Goal: Task Accomplishment & Management: Manage account settings

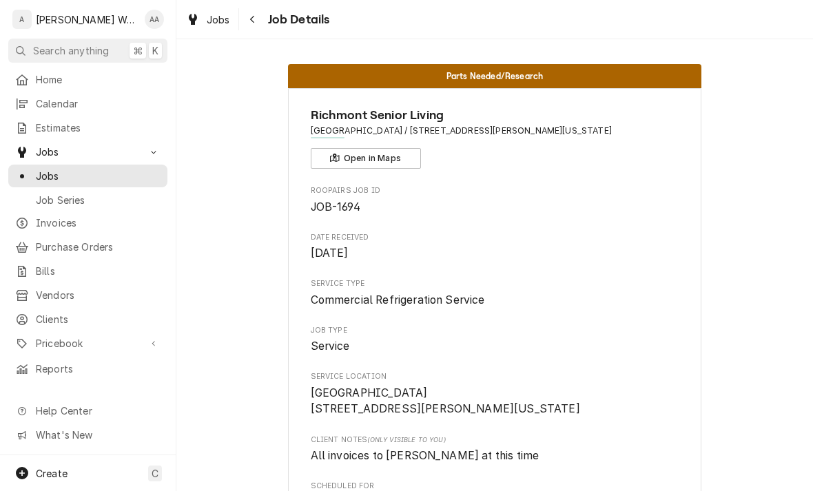
click at [50, 107] on span "Calendar" at bounding box center [98, 103] width 125 height 14
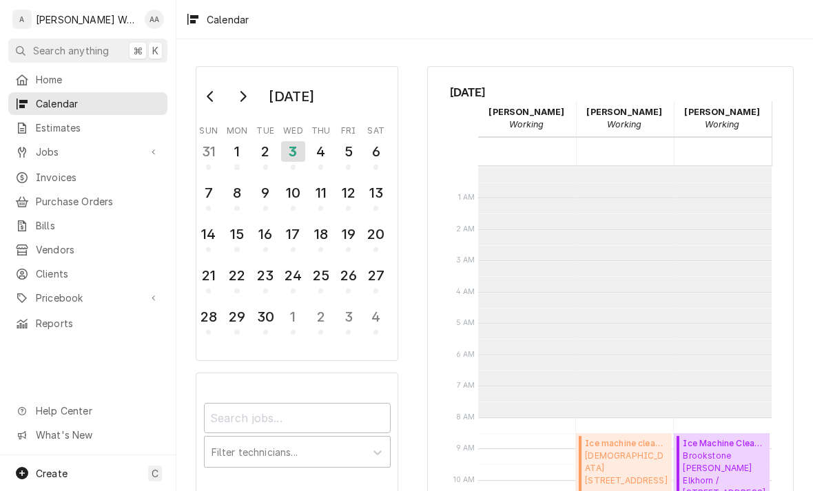
scroll to position [251, 0]
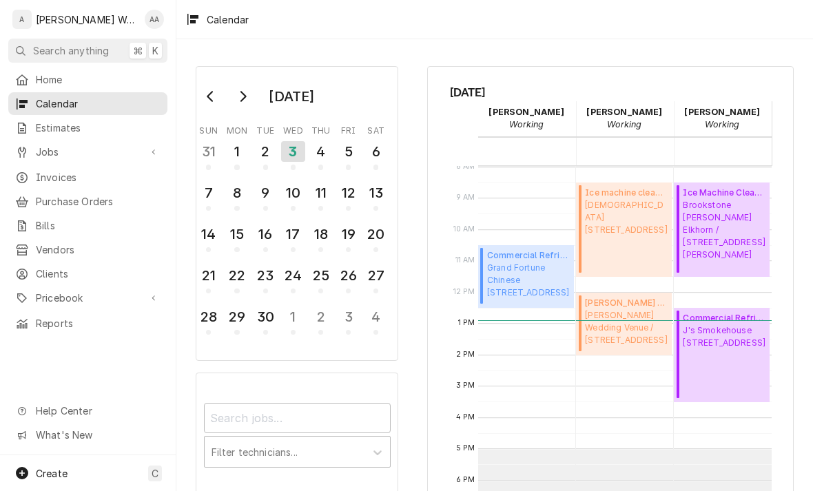
click at [49, 154] on div "Jobs" at bounding box center [88, 151] width 154 height 17
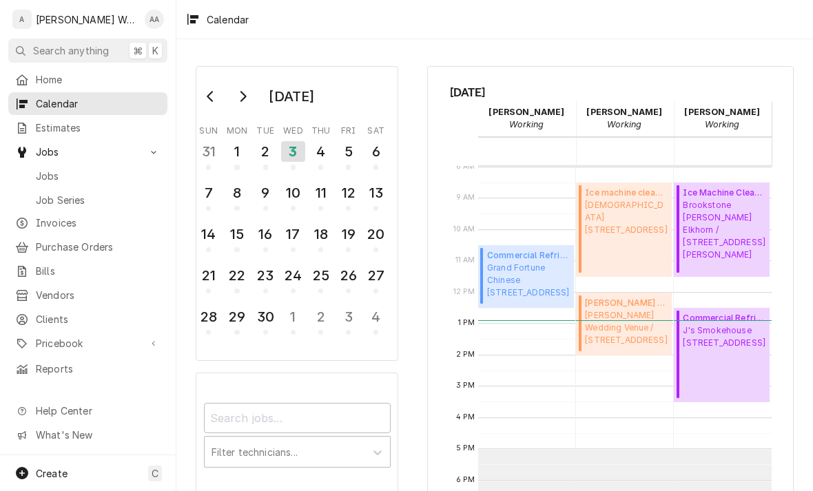
click at [53, 193] on span "Job Series" at bounding box center [98, 200] width 125 height 14
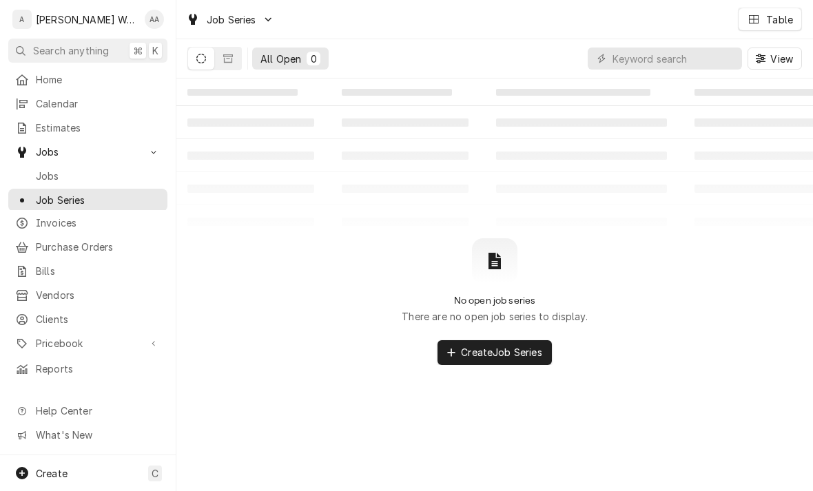
click at [43, 171] on span "Jobs" at bounding box center [98, 176] width 125 height 14
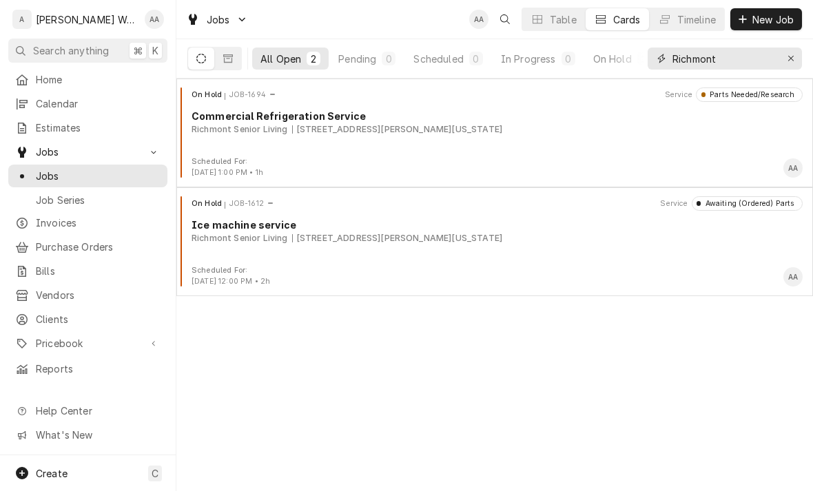
click at [788, 59] on icon "Erase input" at bounding box center [792, 59] width 8 height 10
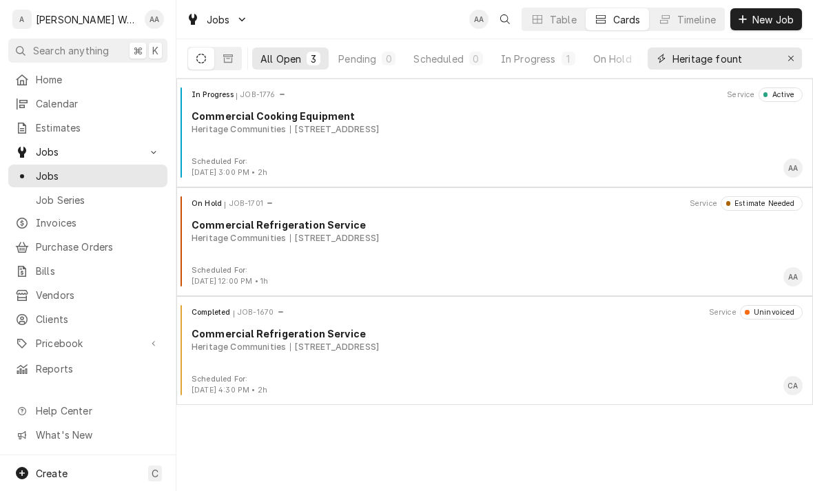
type input "Heritage fount"
click at [244, 169] on span "Sep 2nd, 2025 - 3:00 PM • 2h" at bounding box center [230, 172] width 76 height 9
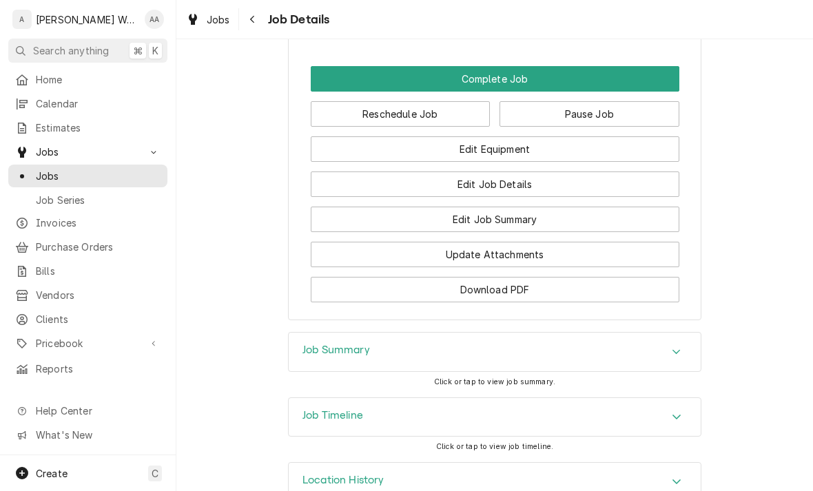
scroll to position [1097, 0]
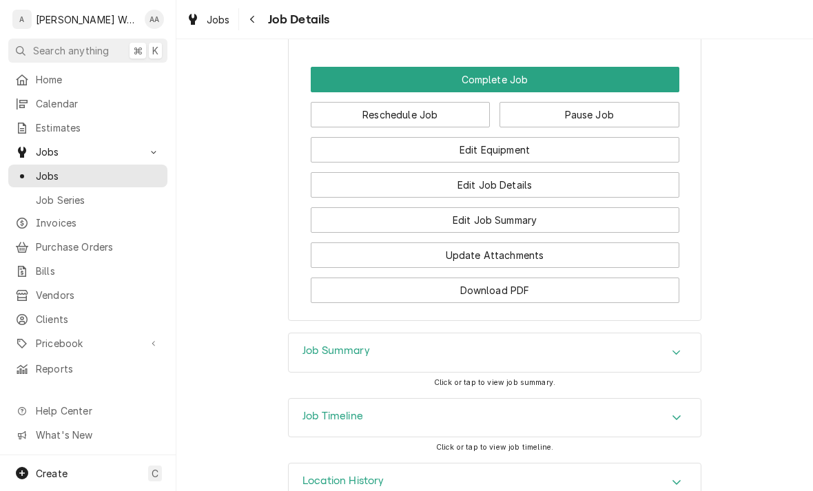
click at [406, 137] on button "Edit Equipment" at bounding box center [495, 150] width 369 height 26
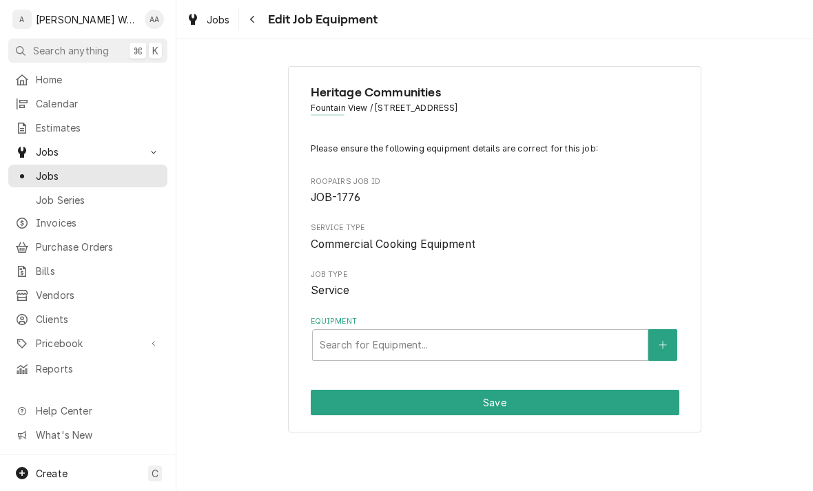
click at [660, 345] on icon "Create New Equipment" at bounding box center [663, 346] width 8 height 10
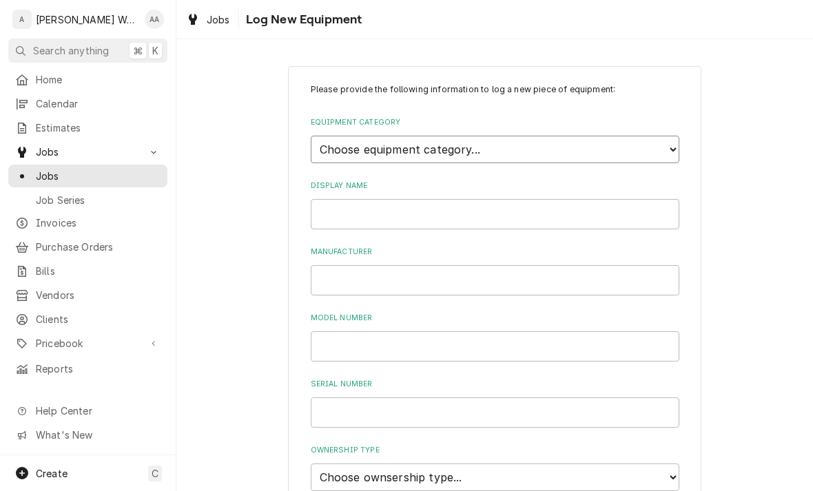
click at [326, 154] on select "Choose equipment category... Ice Machines Refrigeration Beverage Equipment Work…" at bounding box center [495, 150] width 369 height 28
select select "14"
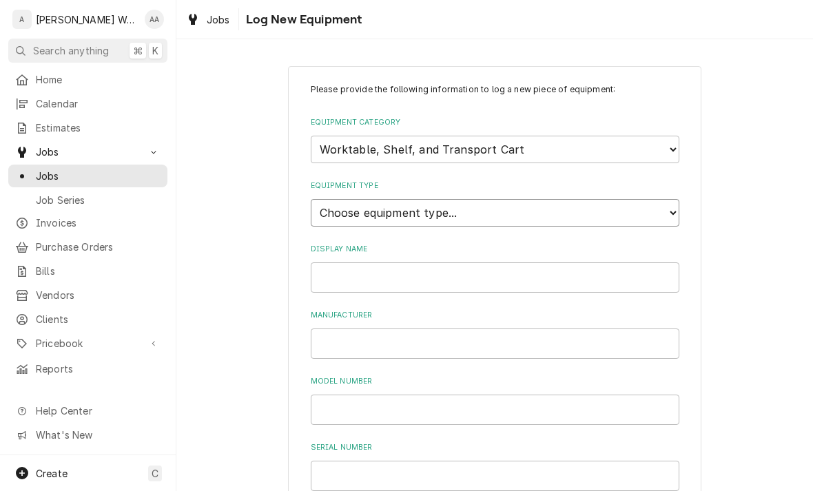
click at [325, 199] on select "Choose equipment type... Cart, Truck, and Dolly Rack and Shelf Worktable and St…" at bounding box center [495, 213] width 369 height 28
click at [327, 199] on select "Choose equipment type... Cart, Truck, and Dolly Rack and Shelf Worktable and St…" at bounding box center [495, 213] width 369 height 28
select select "117"
click at [331, 266] on input "Display Name" at bounding box center [495, 278] width 369 height 30
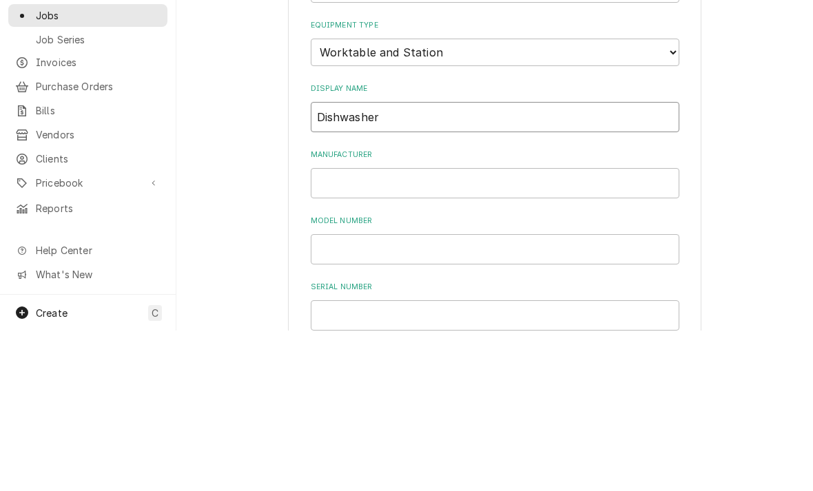
type input "Dishwasher"
click at [332, 329] on input "Manufacturer" at bounding box center [495, 344] width 369 height 30
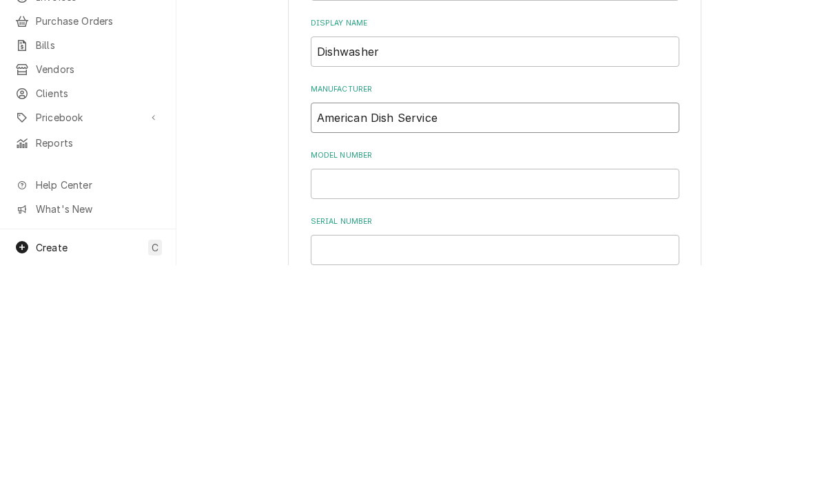
type input "American Dish Service"
click at [336, 395] on input "Model Number" at bounding box center [495, 410] width 369 height 30
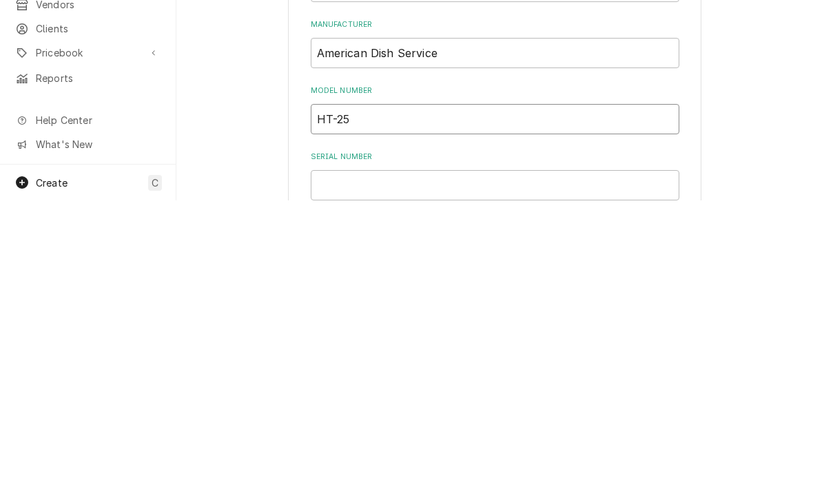
type input "HT-25"
click at [324, 461] on input "Serial Number" at bounding box center [495, 476] width 369 height 30
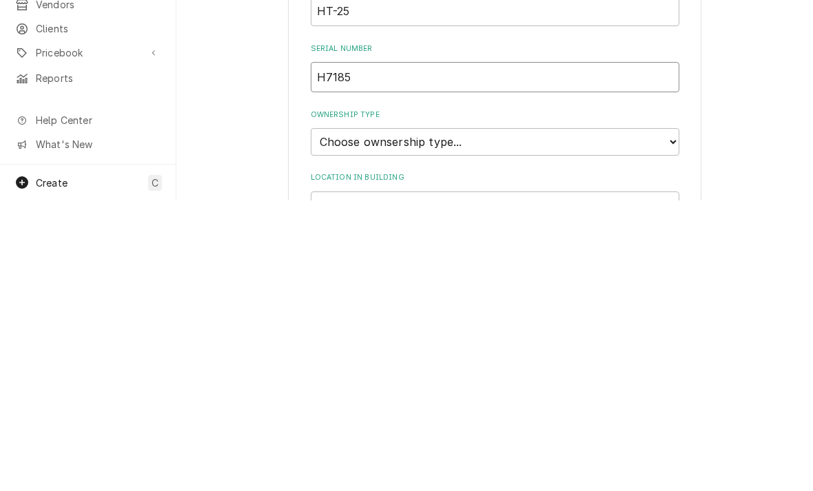
scroll to position [109, 0]
type input "H7185"
click at [329, 418] on select "Choose ownsership type... Unknown Owned Leased Rented" at bounding box center [495, 432] width 369 height 28
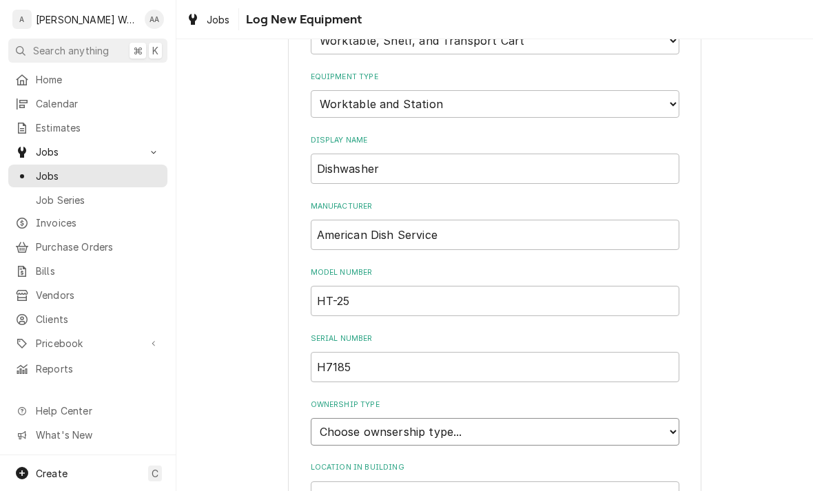
select select "1"
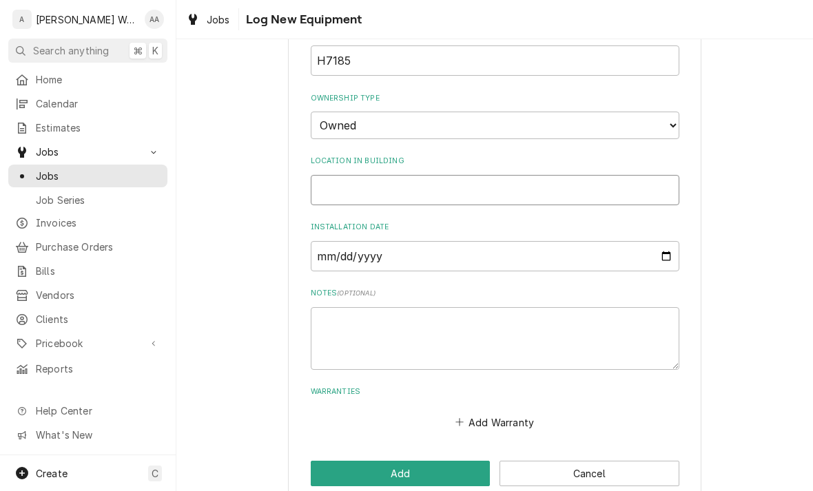
click at [342, 175] on input "Location in Building" at bounding box center [495, 190] width 369 height 30
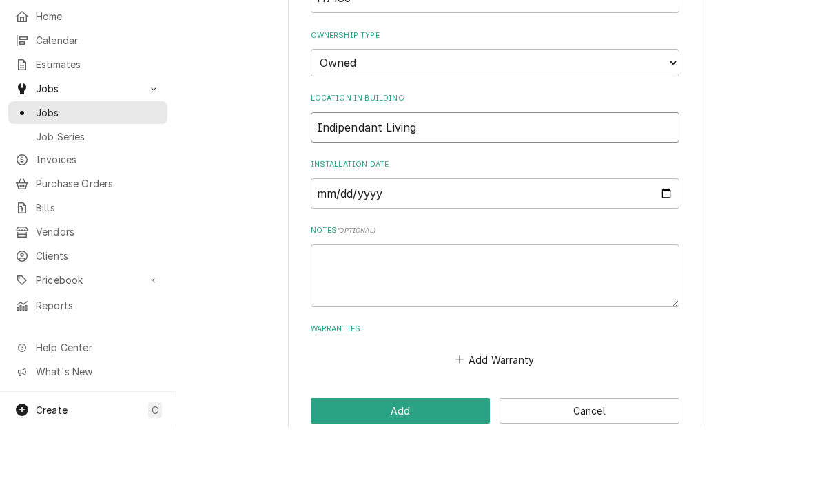
click at [332, 176] on input "Indipendant Living" at bounding box center [495, 191] width 369 height 30
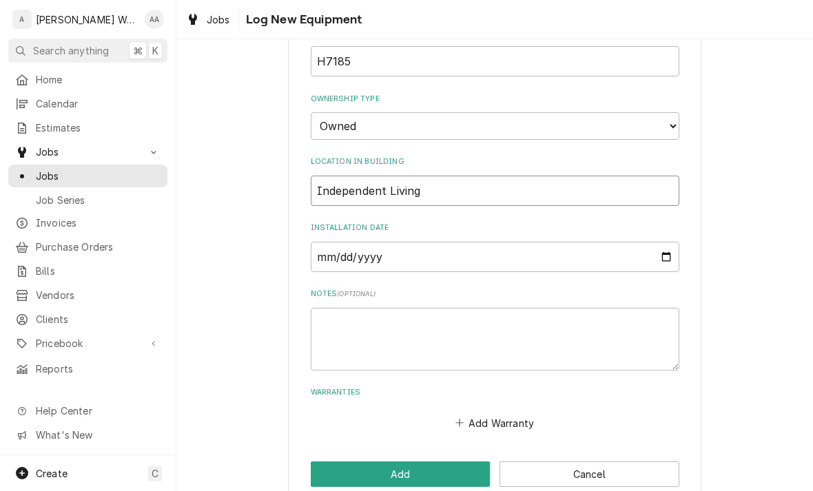
type input "Independent Living"
click at [325, 462] on button "Add" at bounding box center [401, 475] width 180 height 26
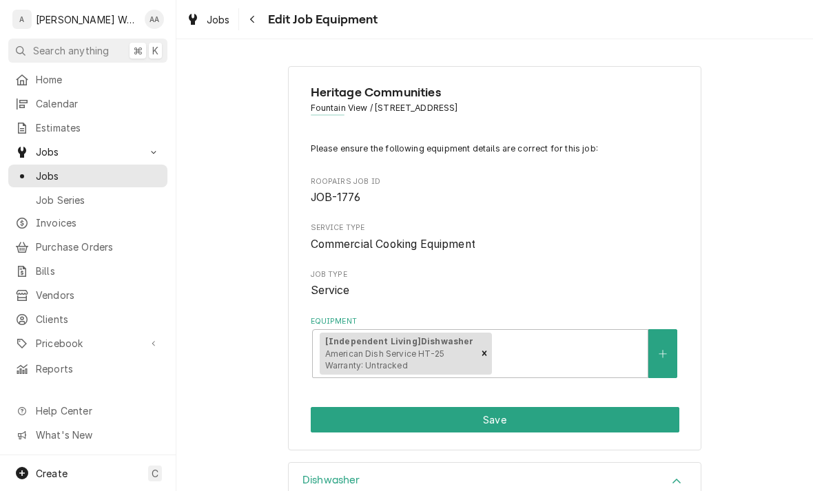
click at [662, 354] on icon "Create New Equipment" at bounding box center [663, 354] width 8 height 10
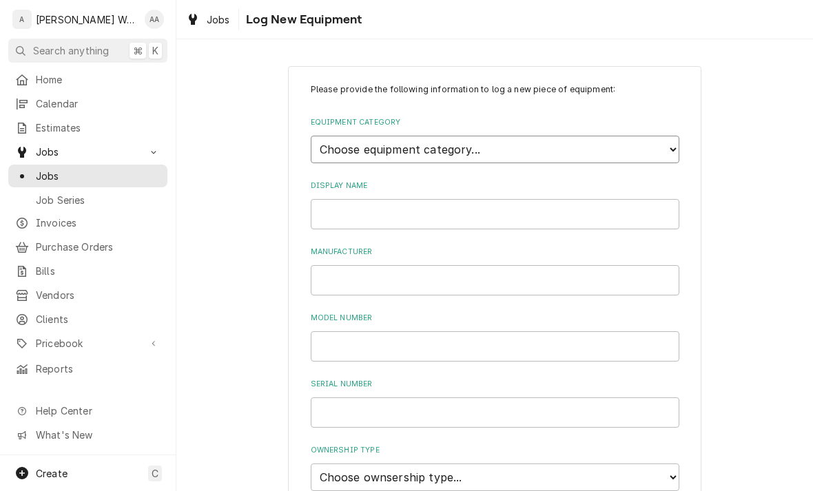
click at [352, 151] on select "Choose equipment category... Ice Machines Refrigeration Beverage Equipment Work…" at bounding box center [495, 150] width 369 height 28
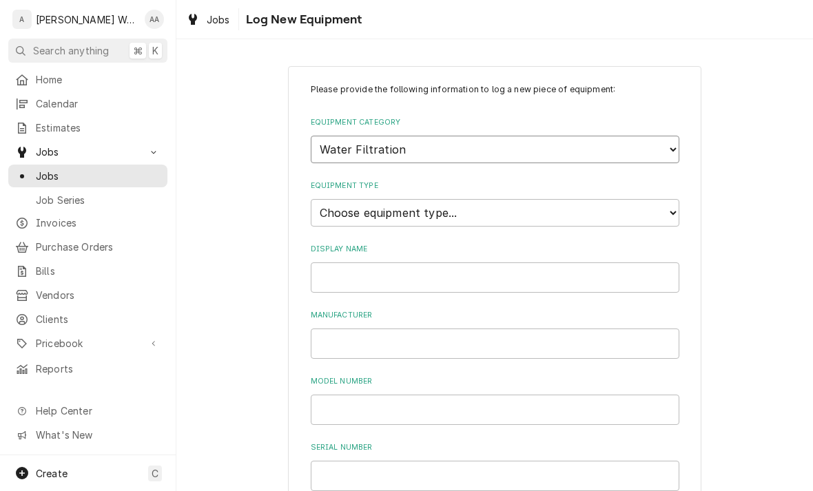
click at [322, 148] on select "Choose equipment category... Ice Machines Refrigeration Beverage Equipment Work…" at bounding box center [495, 150] width 369 height 28
select select "14"
click at [327, 199] on select "Choose equipment type... Cart, Truck, and Dolly Rack and Shelf Worktable and St…" at bounding box center [495, 213] width 369 height 28
click at [336, 202] on select "Choose equipment type... Cart, Truck, and Dolly Rack and Shelf Worktable and St…" at bounding box center [495, 213] width 369 height 28
select select "117"
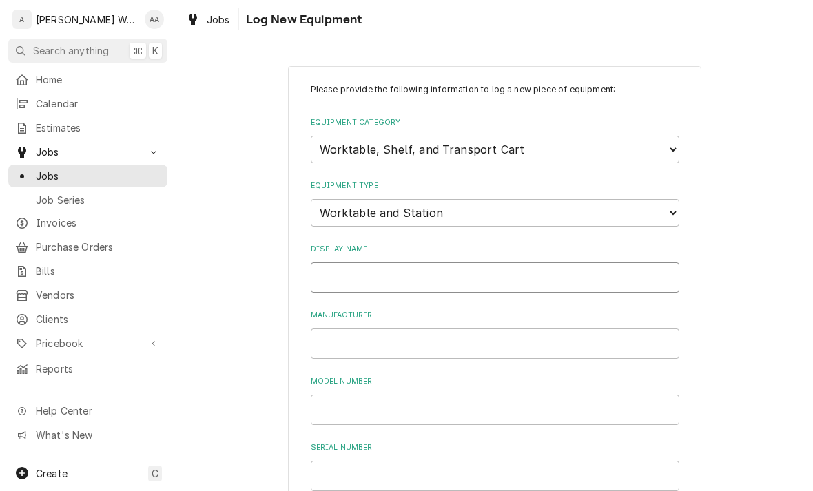
click at [330, 263] on input "Display Name" at bounding box center [495, 278] width 369 height 30
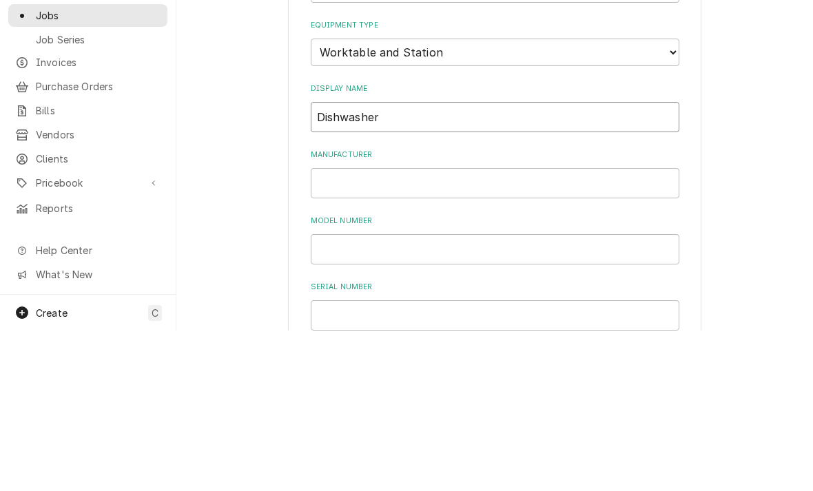
type input "Dishwasher"
click at [354, 329] on input "Manufacturer" at bounding box center [495, 344] width 369 height 30
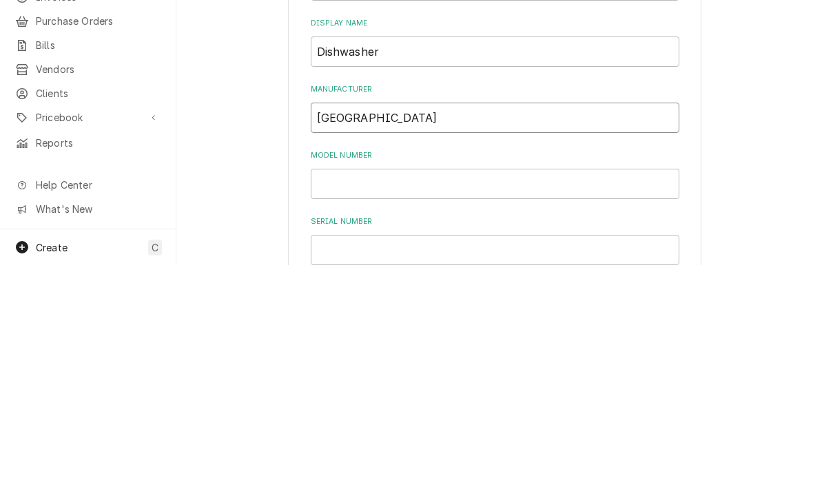
type input "Hobart"
click at [334, 395] on input "Model Number" at bounding box center [495, 410] width 369 height 30
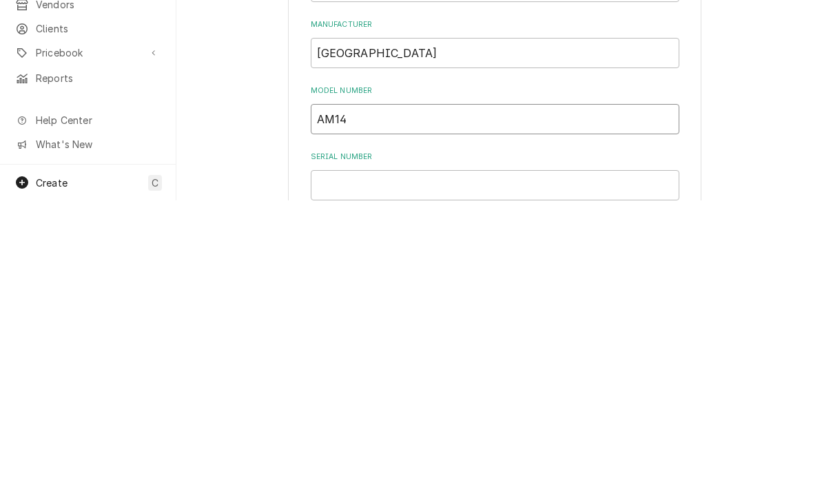
type input "AM14"
click at [334, 461] on input "Serial Number" at bounding box center [495, 476] width 369 height 30
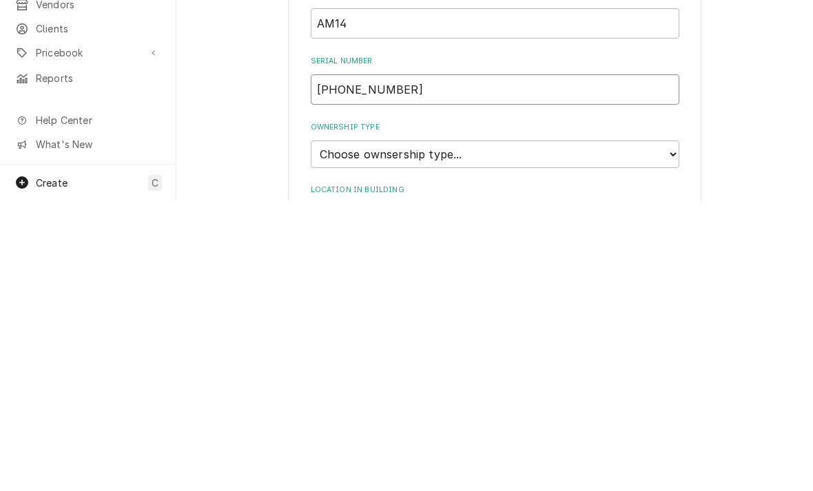
scroll to position [117, 0]
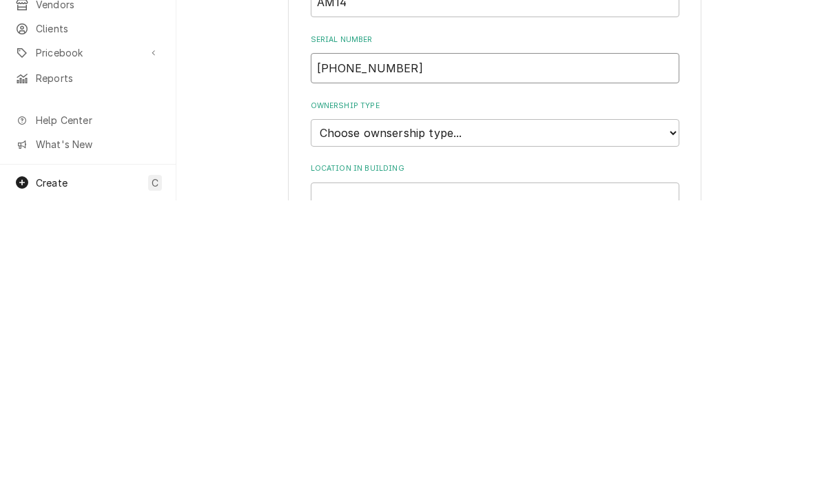
type input "23-1039-895"
click at [337, 410] on select "Choose ownsership type... Unknown Owned Leased Rented" at bounding box center [495, 424] width 369 height 28
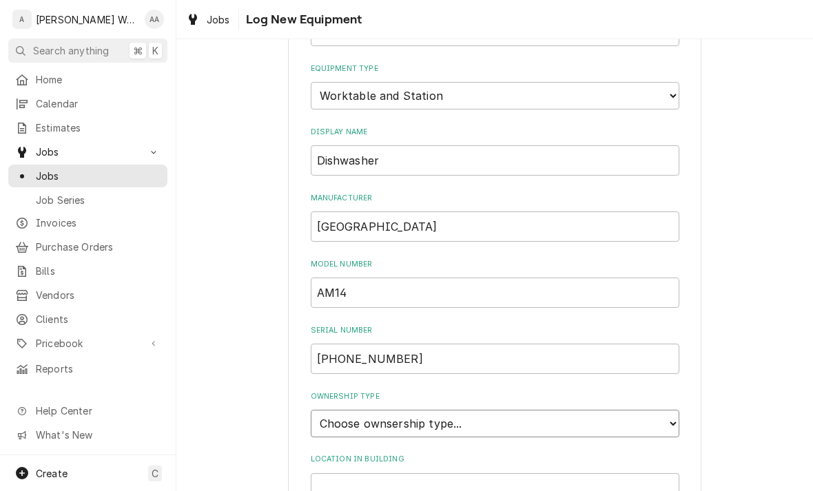
select select "1"
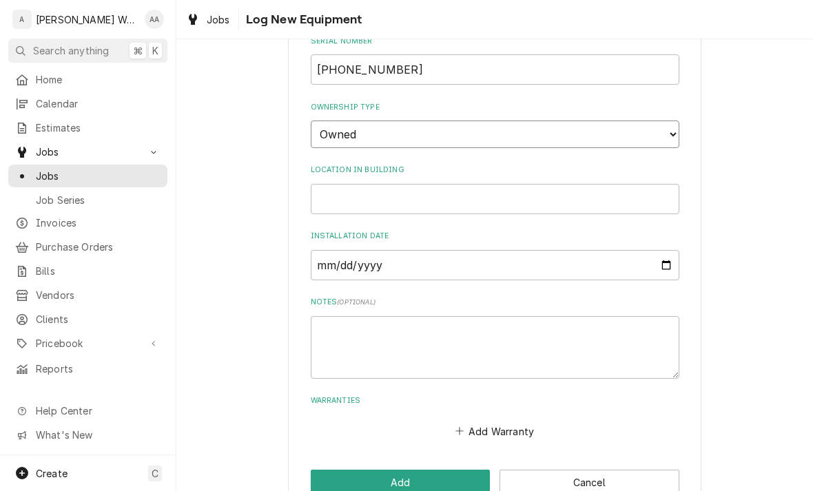
scroll to position [414, 0]
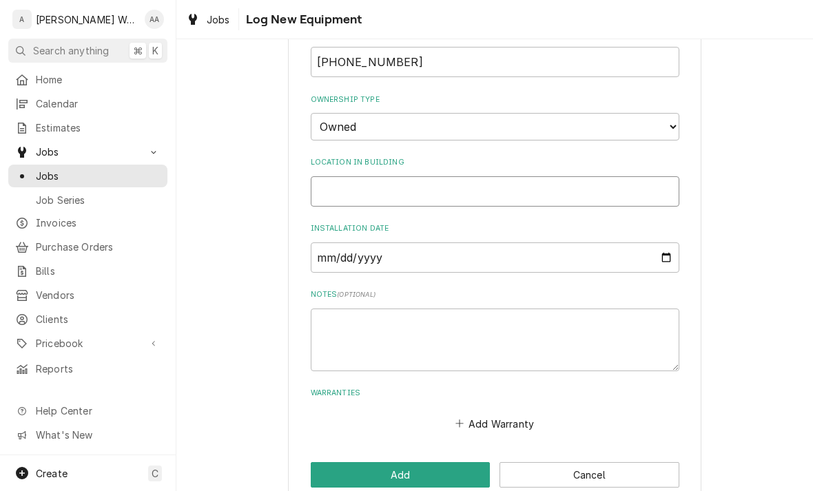
click at [345, 176] on input "Location in Building" at bounding box center [495, 191] width 369 height 30
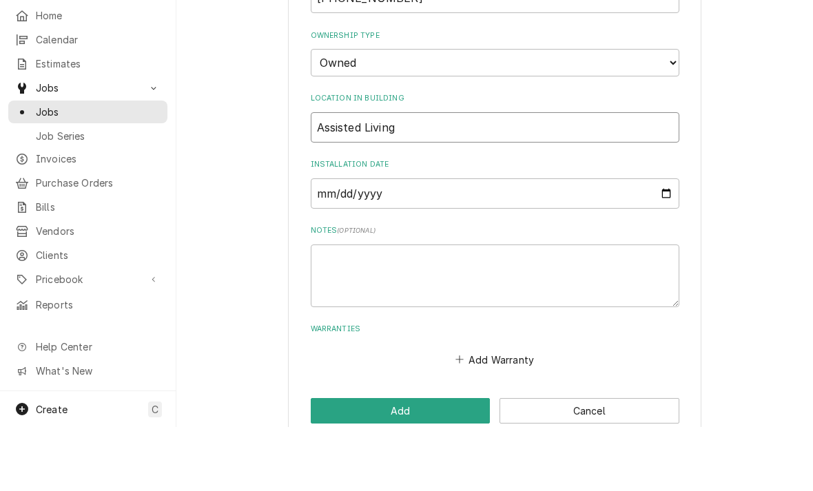
click at [332, 176] on input "Assisted Living" at bounding box center [495, 191] width 369 height 30
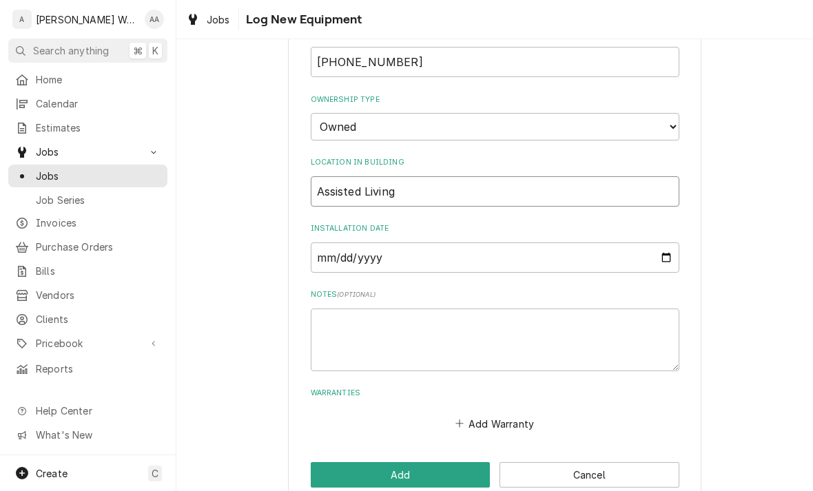
type input "Assisted Living"
click at [325, 463] on button "Add" at bounding box center [401, 476] width 180 height 26
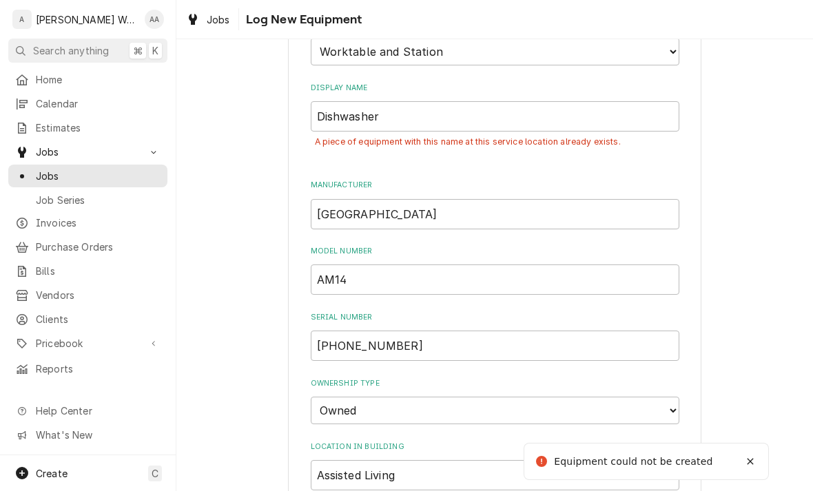
scroll to position [147, 0]
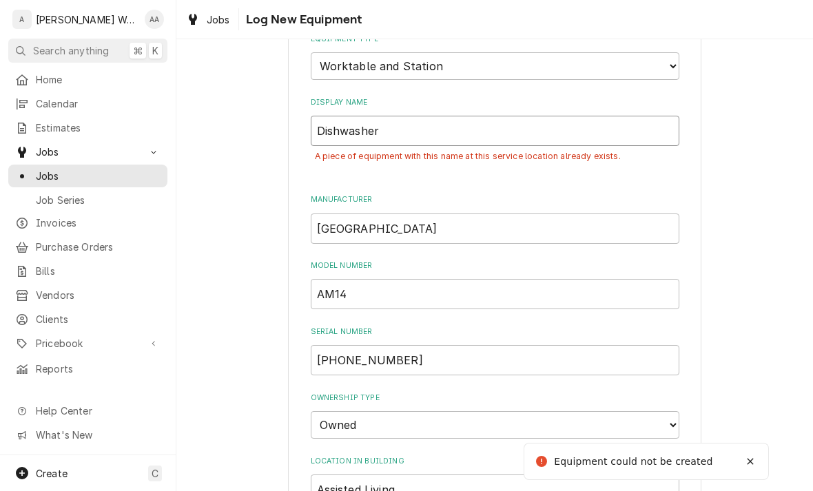
click at [405, 116] on input "Dishwasher" at bounding box center [495, 131] width 369 height 30
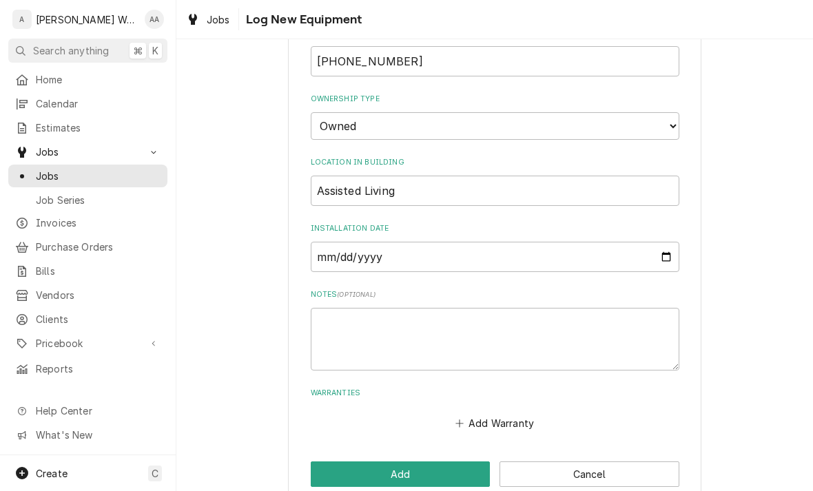
scroll to position [437, 0]
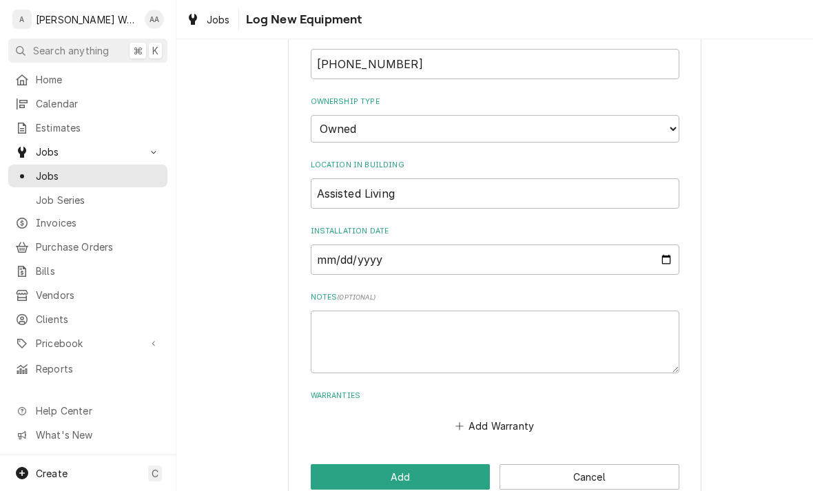
type input "Hobart Dishwasher"
click at [333, 465] on button "Add" at bounding box center [401, 478] width 180 height 26
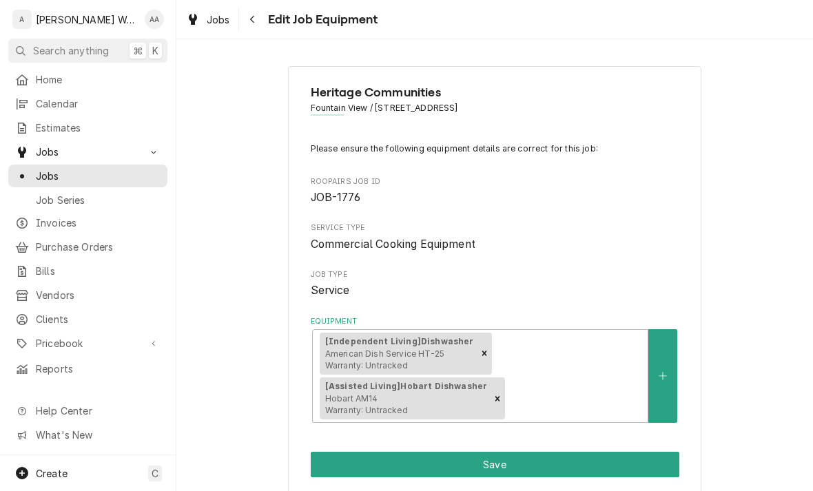
click at [354, 466] on button "Save" at bounding box center [495, 465] width 369 height 26
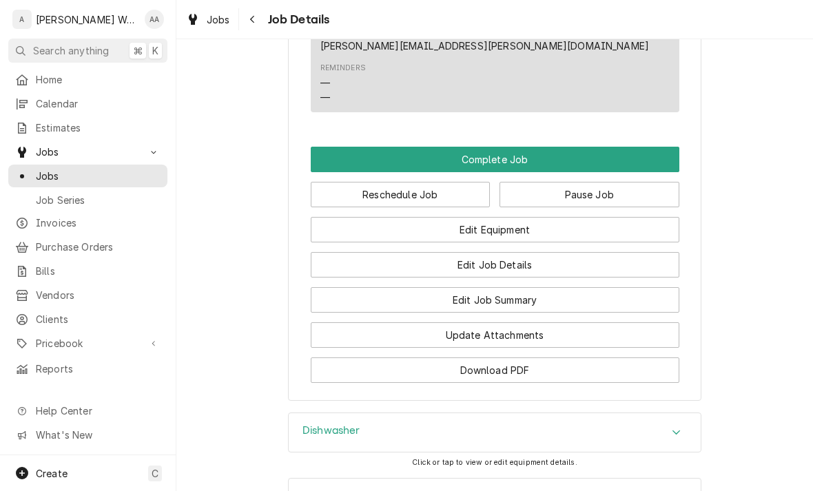
scroll to position [1032, 0]
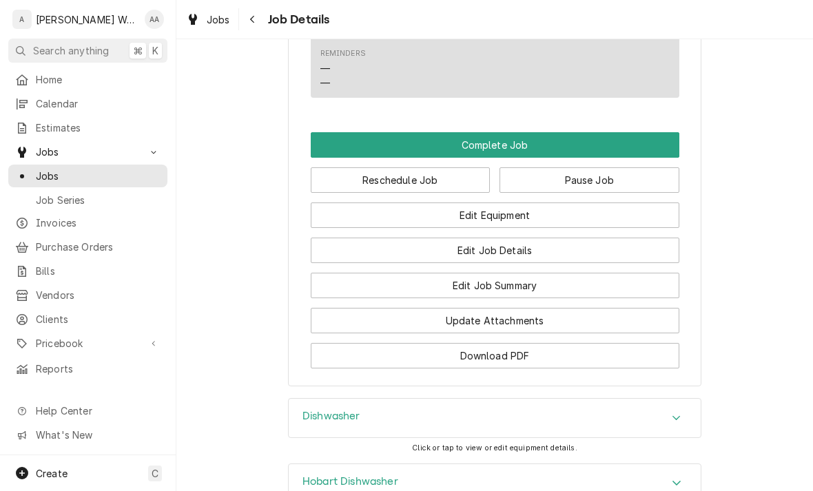
click at [388, 273] on button "Edit Job Summary" at bounding box center [495, 286] width 369 height 26
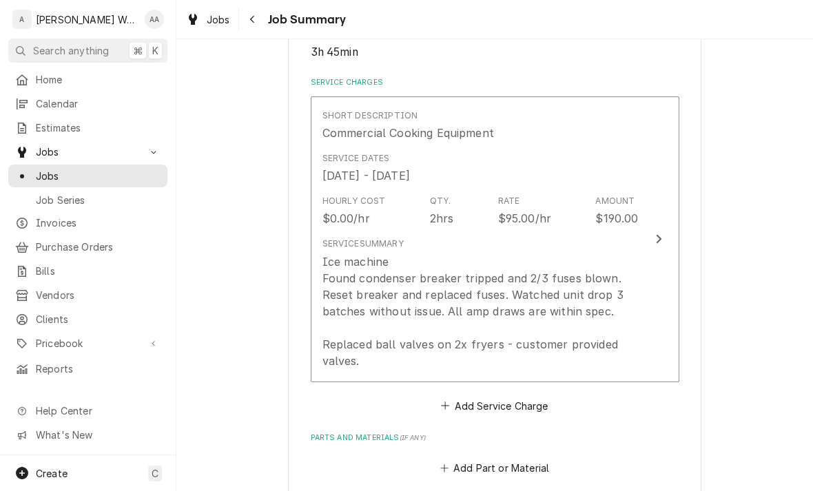
click at [350, 327] on div "Ice machine Found condenser breaker tripped and 2/3 fuses blown. Reset breaker …" at bounding box center [481, 312] width 316 height 116
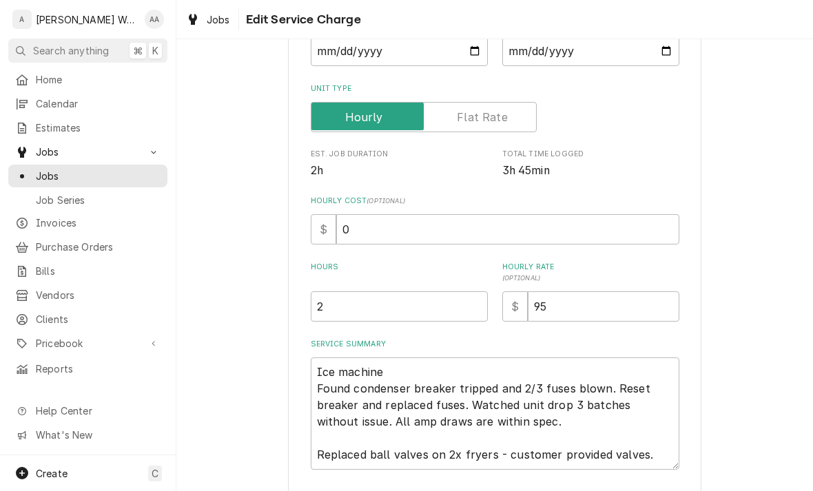
scroll to position [188, 0]
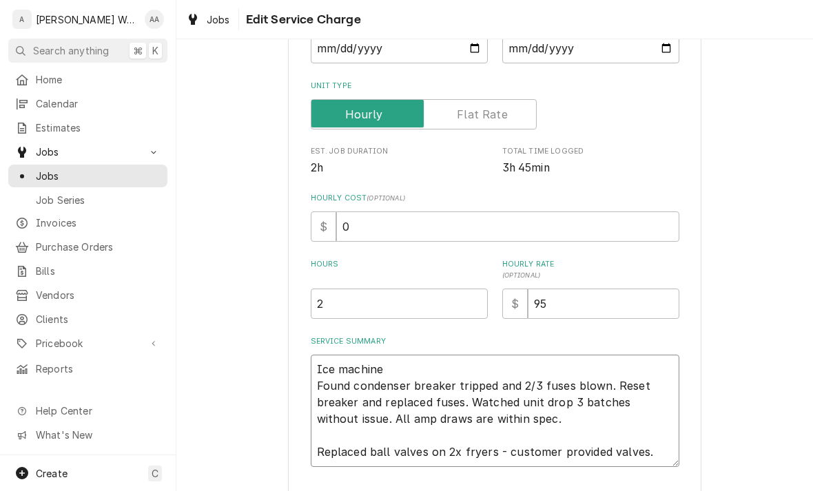
click at [314, 374] on textarea "Ice machine Found condenser breaker tripped and 2/3 fuses blown. Reset breaker …" at bounding box center [495, 411] width 369 height 112
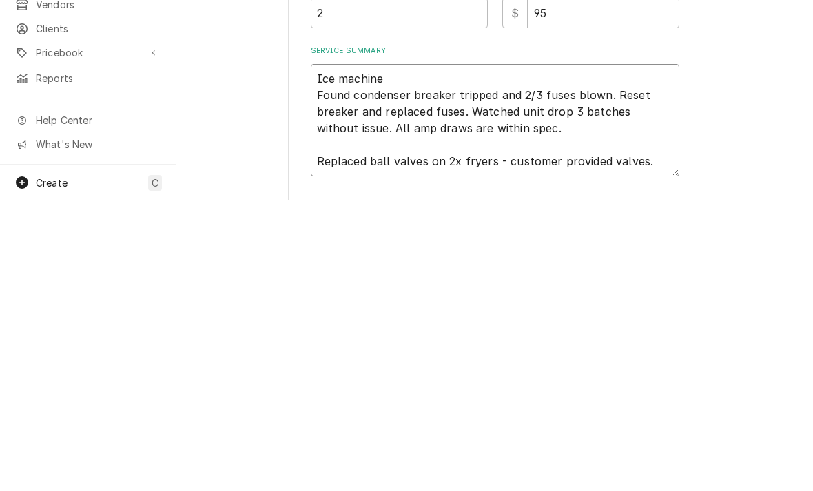
type textarea "x"
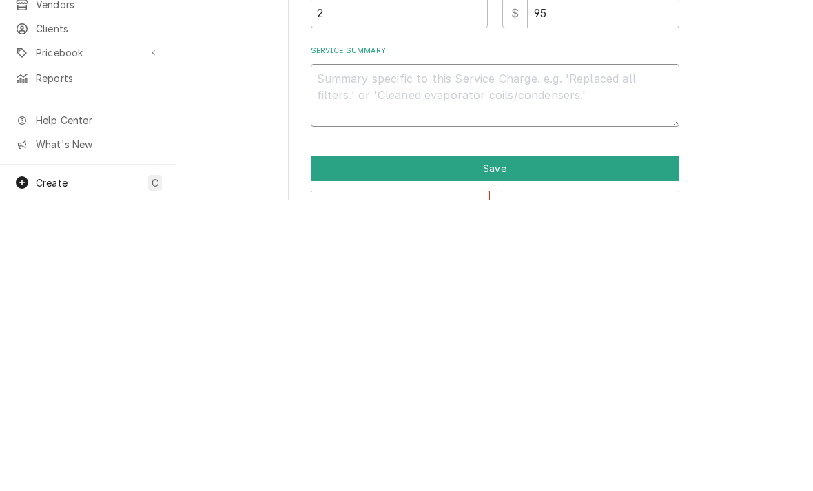
type textarea "x"
type textarea "IL"
type textarea "x"
type textarea "IL"
type textarea "x"
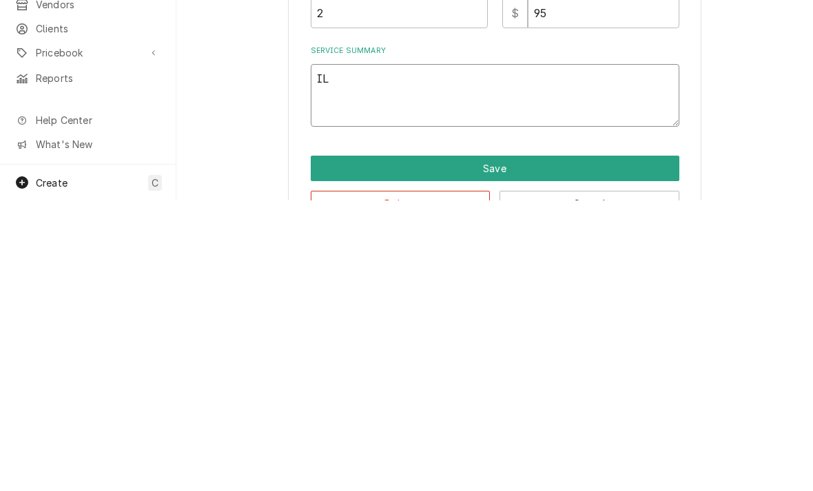
type textarea "IL d"
type textarea "x"
type textarea "IL di"
type textarea "x"
type textarea "IL dis"
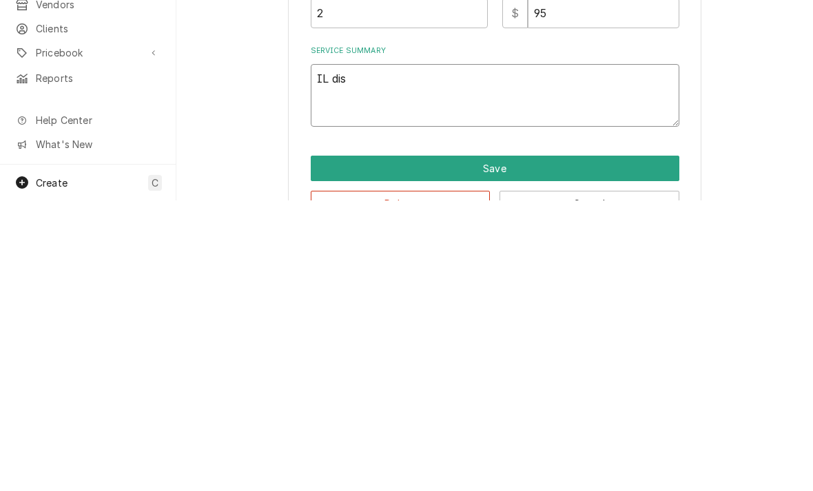
type textarea "x"
type textarea "IL dishw"
type textarea "x"
type textarea "IL dishwa"
type textarea "x"
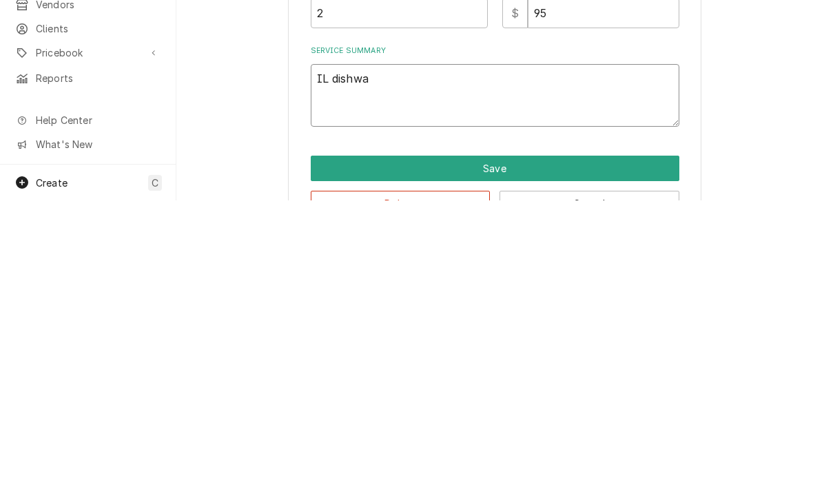
type textarea "IL dishwas"
type textarea "x"
type textarea "IL dishwash"
type textarea "x"
type textarea "IL dishwashe"
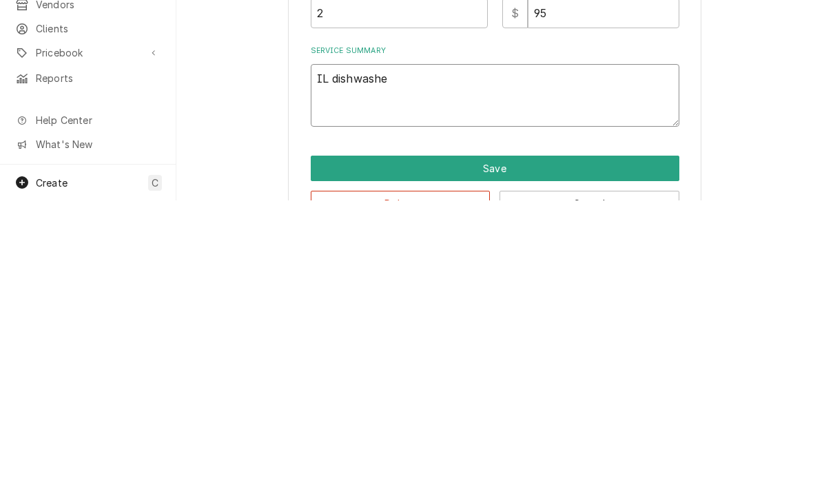
type textarea "x"
type textarea "IL dishwasher"
type textarea "x"
type textarea "IL dishwasher"
type textarea "x"
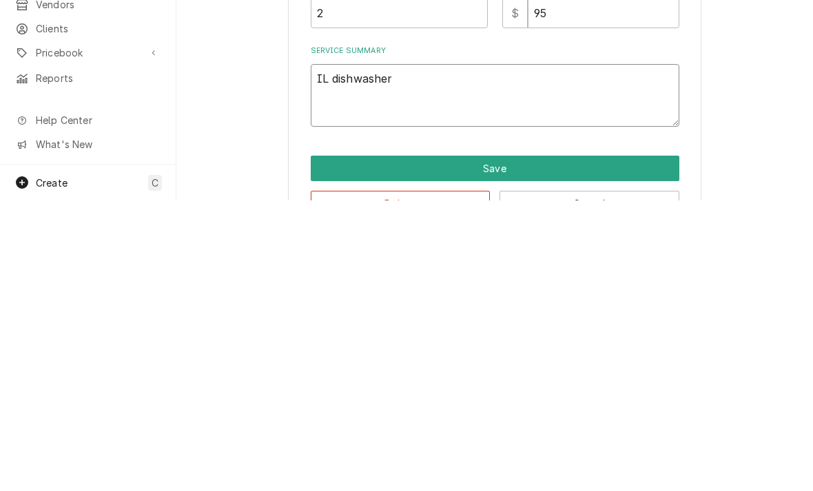
type textarea "IL dishwasher F"
type textarea "x"
type textarea "IL dishwasher Fo"
type textarea "x"
type textarea "IL dishwasher Foun"
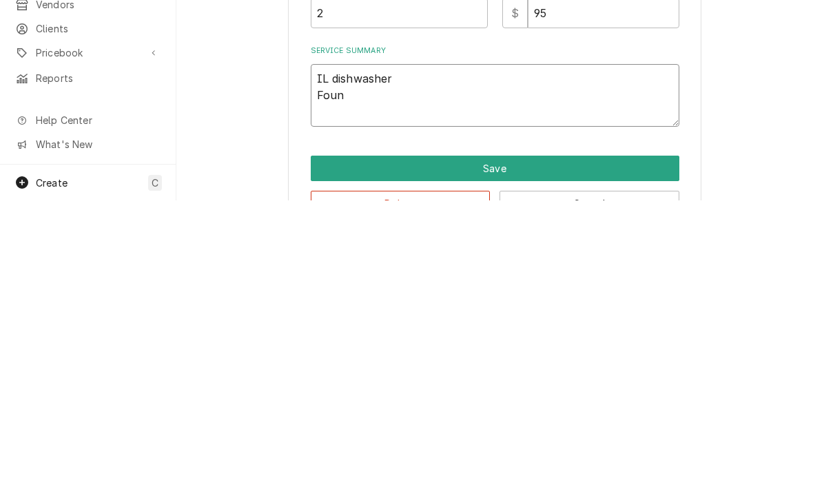
type textarea "x"
type textarea "IL dishwasher Found"
type textarea "x"
type textarea "IL dishwasher Found m"
type textarea "x"
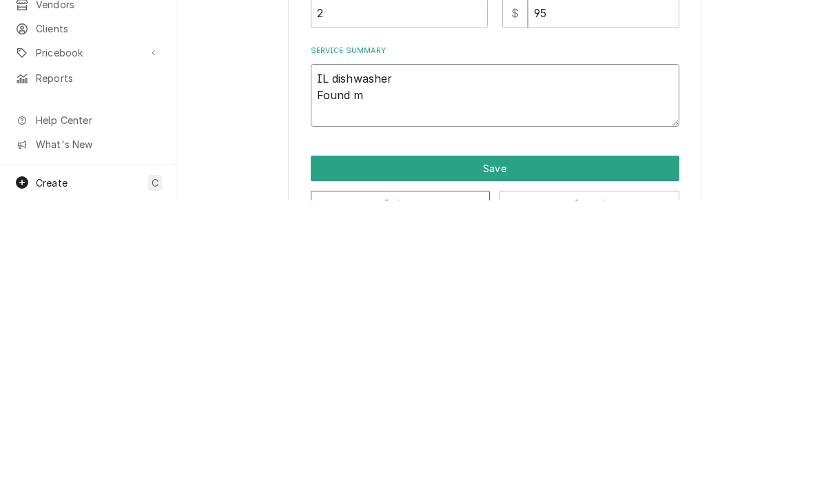
type textarea "IL dishwasher Found ma"
type textarea "x"
type textarea "IL dishwasher Found mai"
type textarea "x"
type textarea "IL dishwasher Found main"
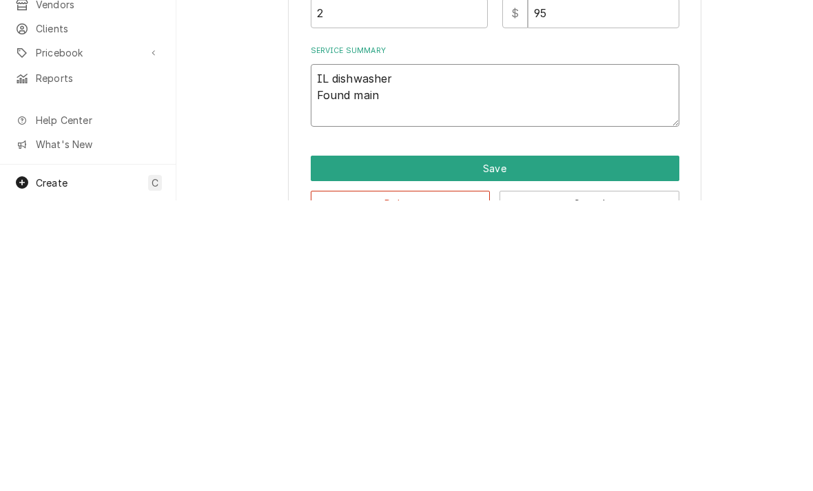
type textarea "x"
type textarea "IL dishwasher Found main"
type textarea "x"
type textarea "IL dishwasher Found main o"
type textarea "x"
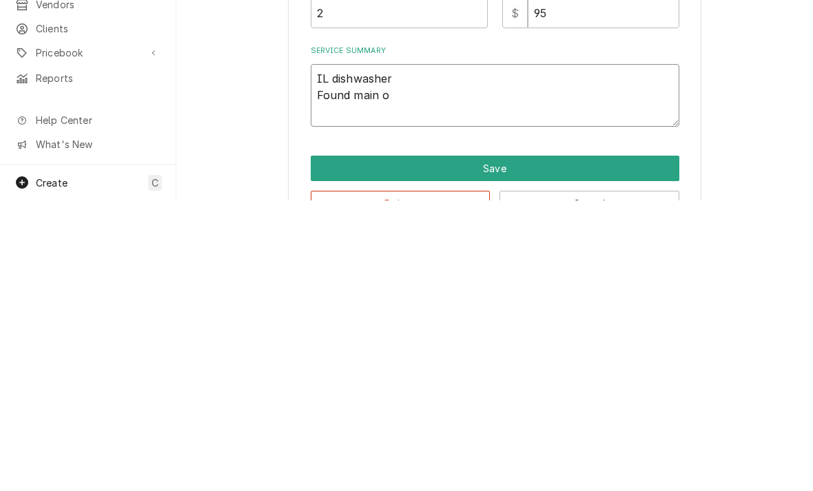
type textarea "IL dishwasher Found main on"
type textarea "x"
type textarea "IL dishwasher Found main on"
type textarea "x"
type textarea "IL dishwasher Found main on/"
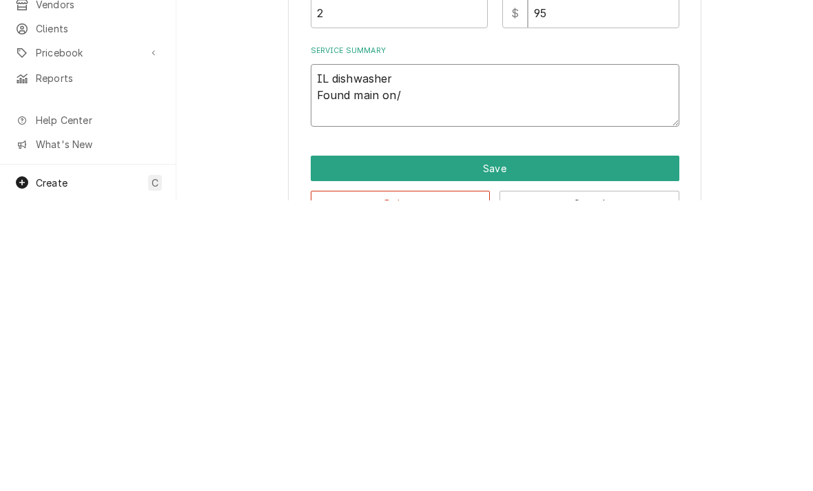
type textarea "x"
type textarea "IL dishwasher Found main on/of"
type textarea "x"
type textarea "IL dishwasher Found main on/off"
type textarea "x"
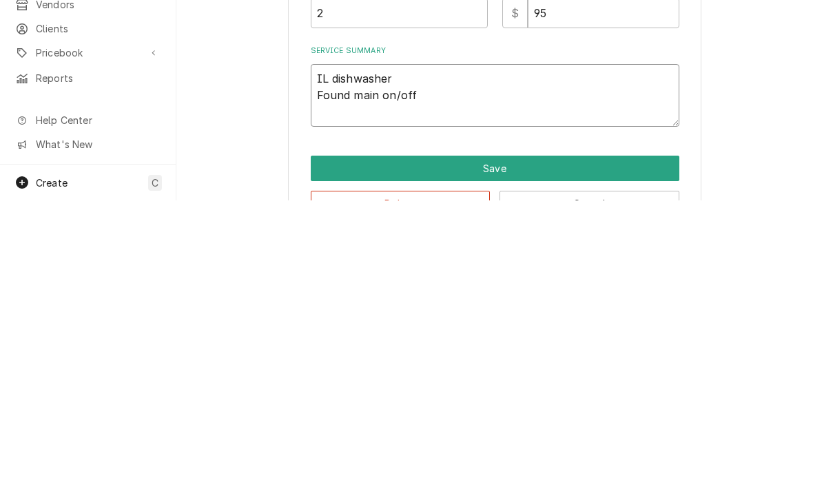
type textarea "IL dishwasher Found main on/off"
type textarea "x"
type textarea "IL dishwasher Found main on/off s"
type textarea "x"
type textarea "IL dishwasher Found main on/off sw"
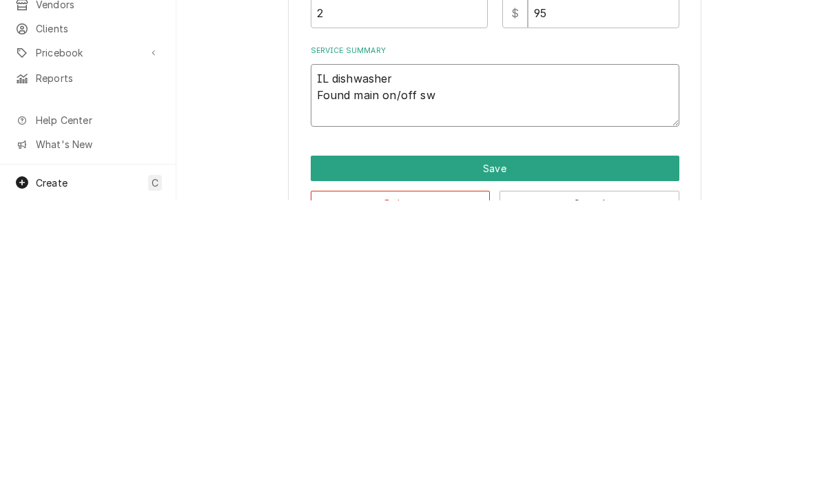
type textarea "x"
type textarea "IL dishwasher Found main on/off swit"
type textarea "x"
type textarea "IL dishwasher Found main on/off switc"
type textarea "x"
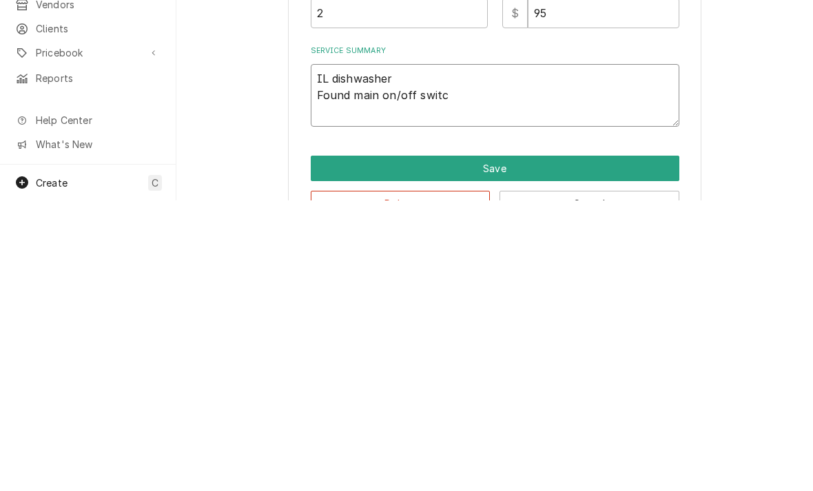
type textarea "IL dishwasher Found main on/off switch"
type textarea "x"
type textarea "IL dishwasher Found main on/off switch"
type textarea "x"
type textarea "IL dishwasher Found main on/off switch h"
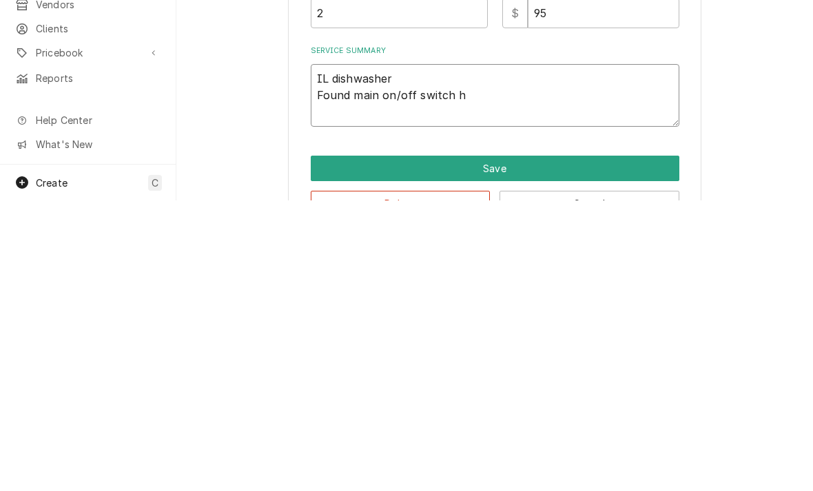
type textarea "x"
type textarea "IL dishwasher Found main on/off switch has"
type textarea "x"
type textarea "IL dishwasher Found main on/off switch has"
type textarea "x"
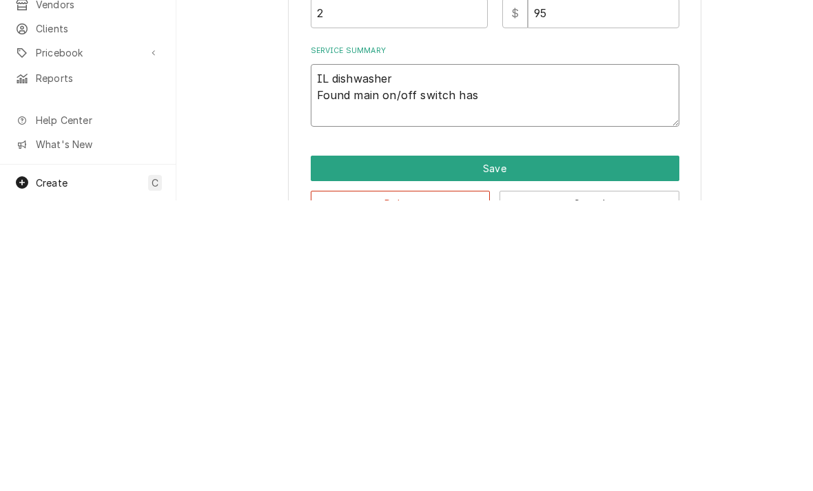
type textarea "IL dishwasher Found main on/off switch has a"
type textarea "x"
type textarea "IL dishwasher Found main on/off switch has a"
type textarea "x"
type textarea "IL dishwasher Found main on/off switch has a b"
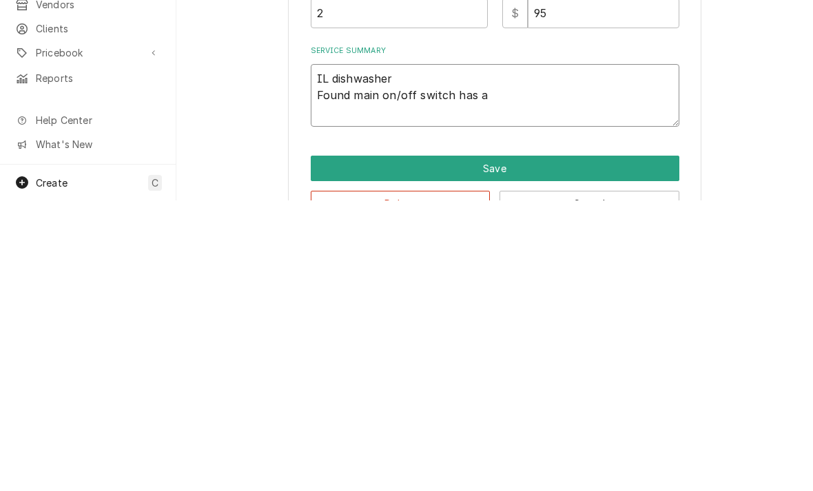
type textarea "x"
type textarea "IL dishwasher Found main on/off switch has a ba"
type textarea "x"
type textarea "IL dishwasher Found main on/off switch has a bad"
type textarea "x"
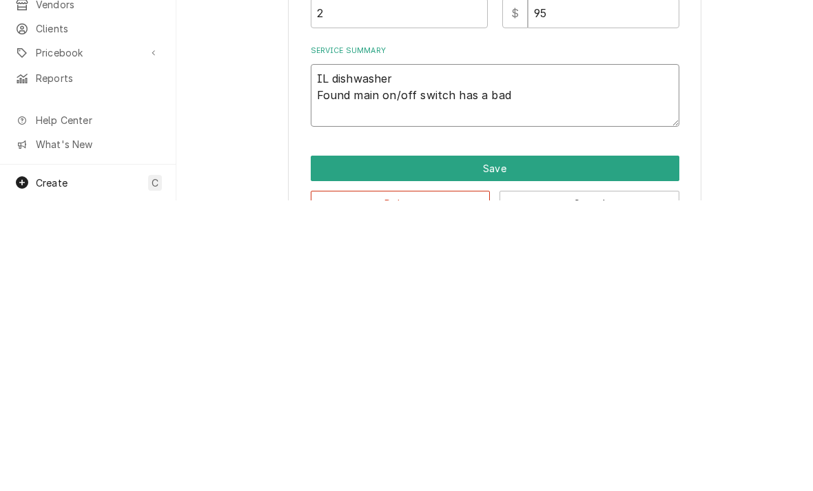
type textarea "IL dishwasher Found main on/off switch has a bad s"
type textarea "x"
type textarea "IL dishwasher Found main on/off switch has a bad set"
type textarea "x"
type textarea "IL dishwasher Found main on/off switch has a bad set"
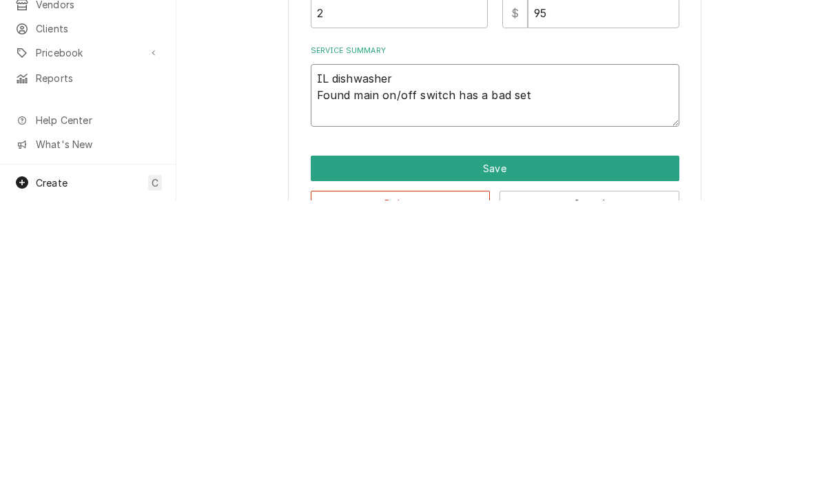
type textarea "x"
type textarea "IL dishwasher Found main on/off switch has a bad set of"
type textarea "x"
type textarea "IL dishwasher Found main on/off switch has a bad set of"
type textarea "x"
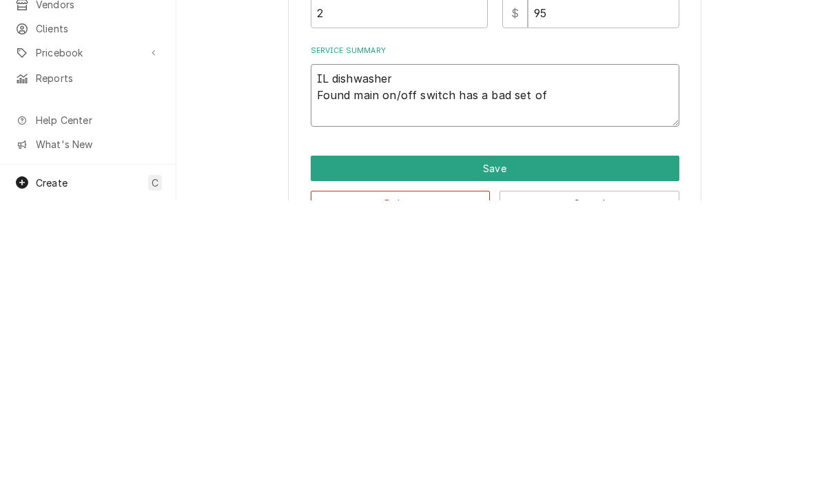
type textarea "IL dishwasher Found main on/off switch has a bad set of c"
type textarea "x"
type textarea "IL dishwasher Found main on/off switch has a bad set of co"
type textarea "x"
type textarea "IL dishwasher Found main on/off switch has a bad set of cont"
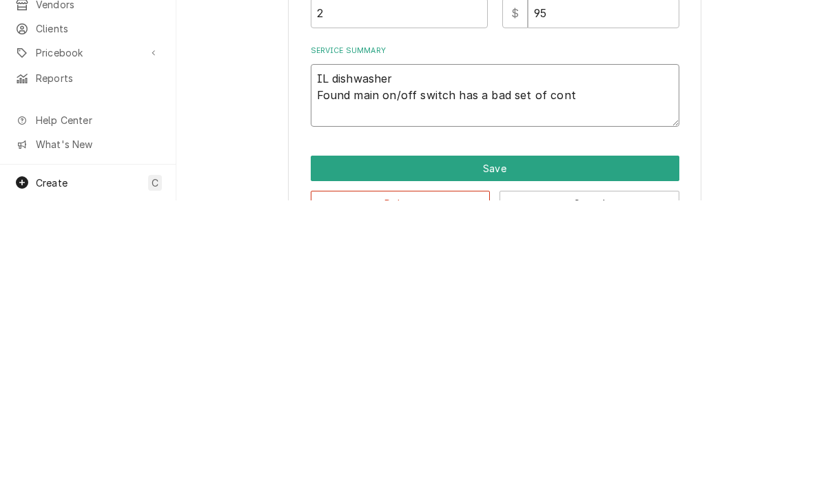
type textarea "x"
type textarea "IL dishwasher Found main on/off switch has a bad set of conta"
type textarea "x"
type textarea "IL dishwasher Found main on/off switch has a bad set of contact"
type textarea "x"
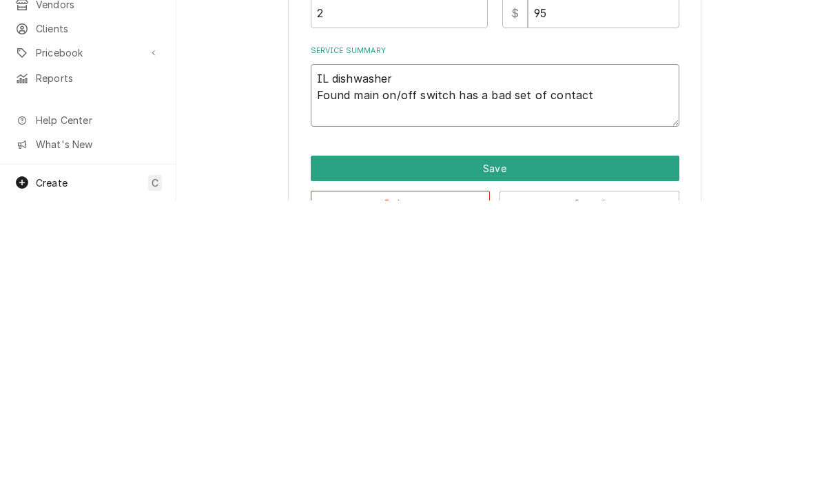
type textarea "IL dishwasher Found main on/off switch has a bad set of contacts"
type textarea "x"
type textarea "IL dishwasher Found main on/off switch has a bad set of contacts"
type textarea "x"
type textarea "IL dishwasher Found main on/off switch has a bad set of contacts."
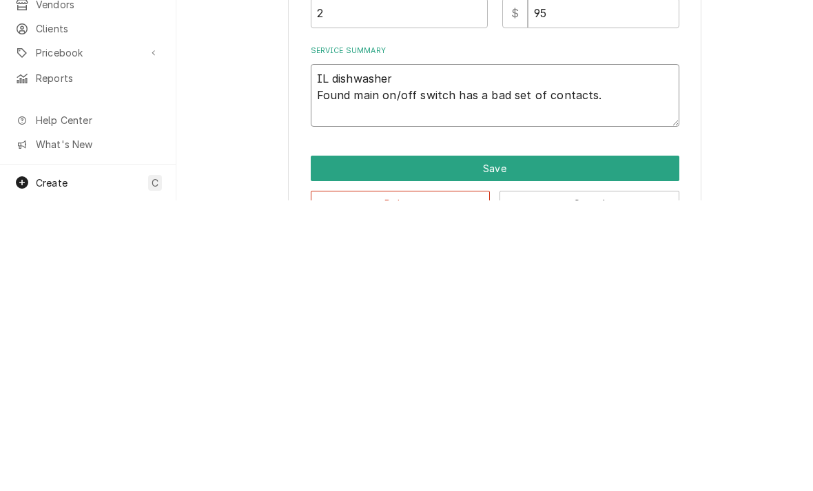
type textarea "x"
type textarea "IL dishwasher Found main on/off switch has a bad set of contacts."
type textarea "x"
type textarea "IL dishwasher Found main on/off switch has a bad set of contacts. Ju"
type textarea "x"
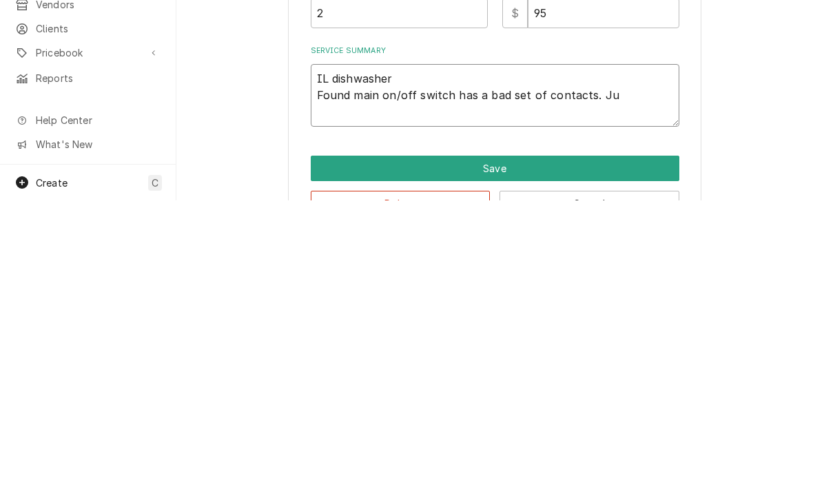
type textarea "IL dishwasher Found main on/off switch has a bad set of contacts. Jum"
type textarea "x"
type textarea "IL dishwasher Found main on/off switch has a bad set of contacts. Jump"
type textarea "x"
type textarea "IL dishwasher Found main on/off switch has a bad set of contacts. Jumpe"
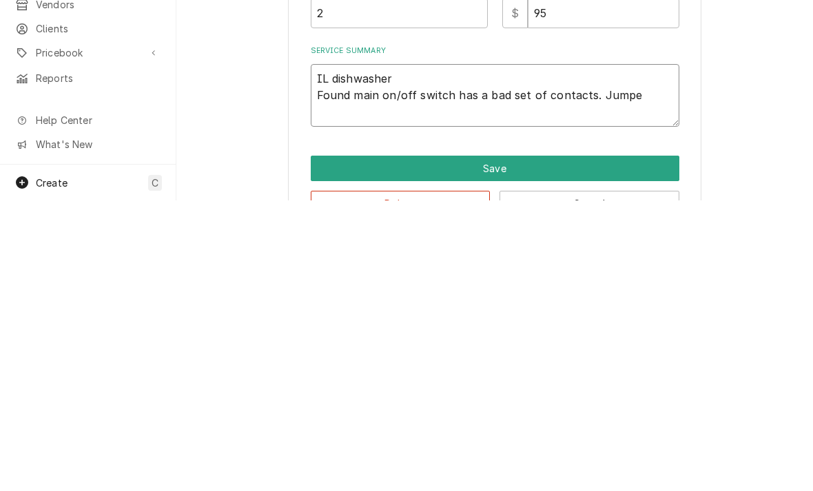
type textarea "x"
type textarea "IL dishwasher Found main on/off switch has a bad set of contacts. Jumped"
type textarea "x"
type textarea "IL dishwasher Found main on/off switch has a bad set of contacts. Jumped"
type textarea "x"
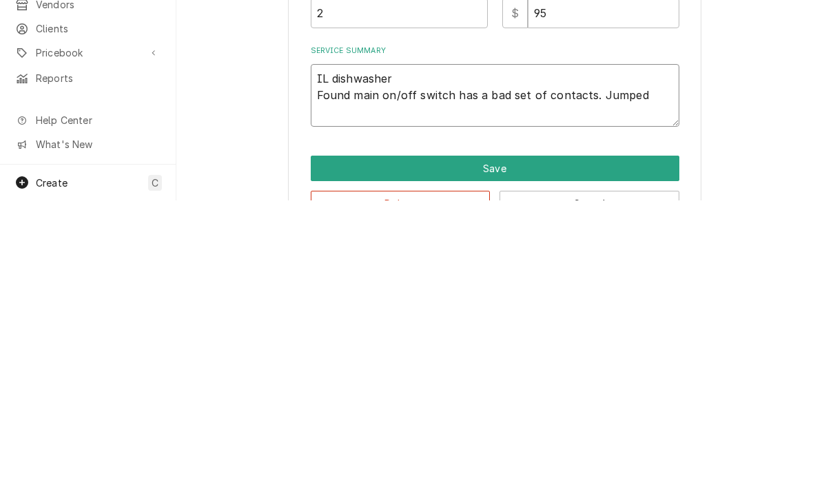
type textarea "IL dishwasher Found main on/off switch has a bad set of contacts. Jumped 1"
type textarea "x"
type textarea "IL dishwasher Found main on/off switch has a bad set of contacts. Jumped 1 s"
type textarea "x"
type textarea "IL dishwasher Found main on/off switch has a bad set of contacts. Jumped 1 sid"
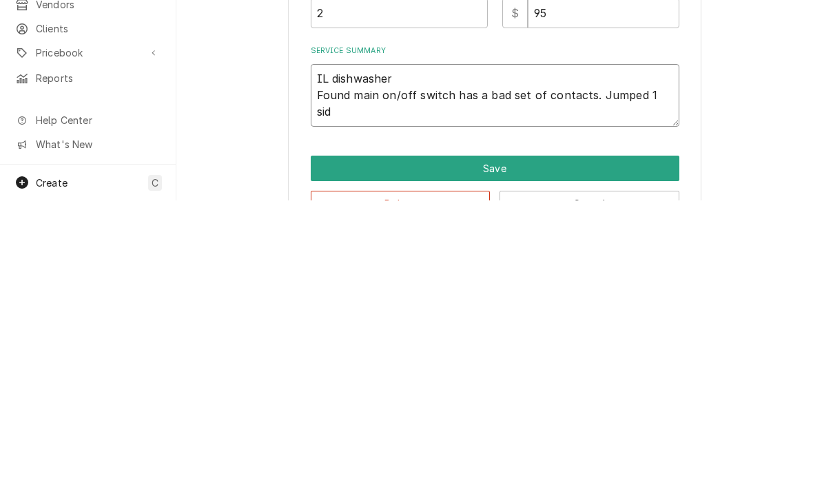
type textarea "x"
type textarea "IL dishwasher Found main on/off switch has a bad set of contacts. Jumped 1 side"
type textarea "x"
type textarea "IL dishwasher Found main on/off switch has a bad set of contacts. Jumped 1 side"
type textarea "x"
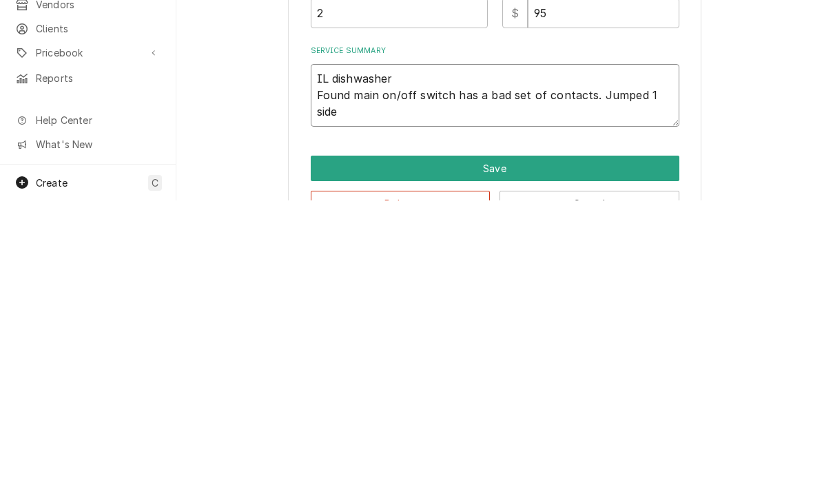
type textarea "IL dishwasher Found main on/off switch has a bad set of contacts. Jumped 1 side…"
type textarea "x"
type textarea "IL dishwasher Found main on/off switch has a bad set of contacts. Jumped 1 side…"
type textarea "x"
type textarea "IL dishwasher Found main on/off switch has a bad set of contacts. Jumped 1 side…"
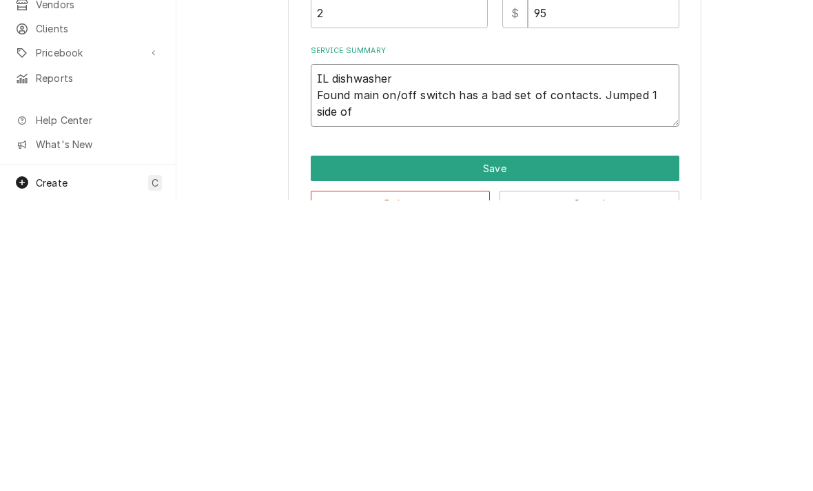
type textarea "x"
type textarea "IL dishwasher Found main on/off switch has a bad set of contacts. Jumped 1 side…"
type textarea "x"
type textarea "IL dishwasher Found main on/off switch has a bad set of contacts. Jumped 1 side…"
type textarea "x"
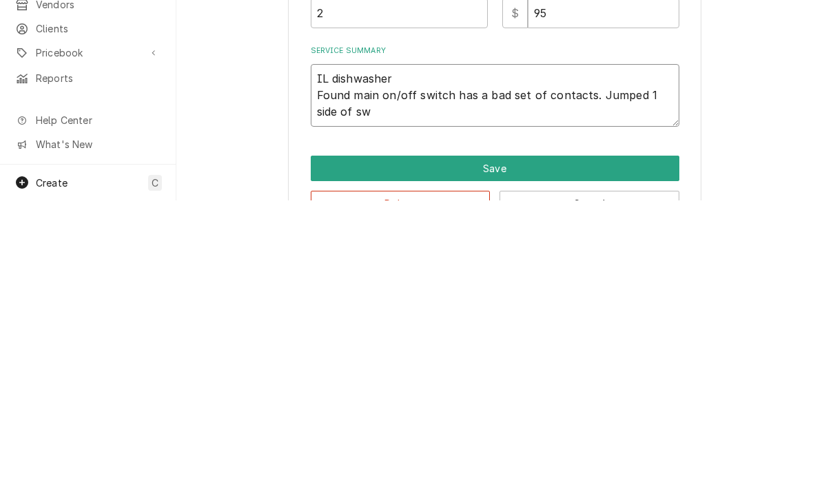
type textarea "IL dishwasher Found main on/off switch has a bad set of contacts. Jumped 1 side…"
type textarea "x"
type textarea "IL dishwasher Found main on/off switch has a bad set of contacts. Jumped 1 side…"
type textarea "x"
type textarea "IL dishwasher Found main on/off switch has a bad set of contacts. Jumped 1 side…"
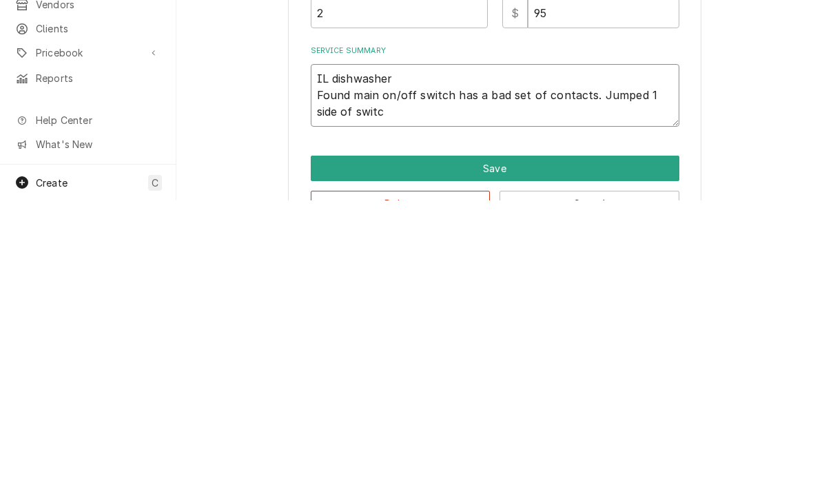
type textarea "x"
type textarea "IL dishwasher Found main on/off switch has a bad set of contacts. Jumped 1 side…"
type textarea "x"
type textarea "IL dishwasher Found main on/off switch has a bad set of contacts. Jumped 1 side…"
type textarea "x"
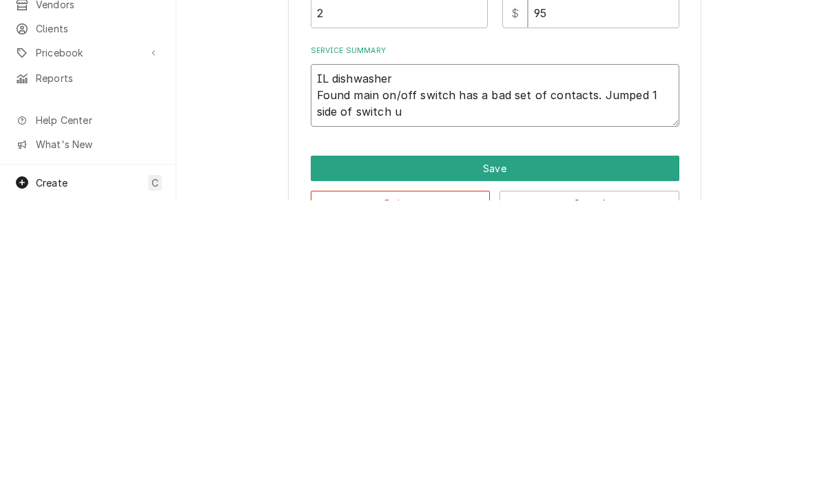
type textarea "IL dishwasher Found main on/off switch has a bad set of contacts. Jumped 1 side…"
type textarea "x"
type textarea "IL dishwasher Found main on/off switch has a bad set of contacts. Jumped 1 side…"
type textarea "x"
type textarea "IL dishwasher Found main on/off switch has a bad set of contacts. Jumped 1 side…"
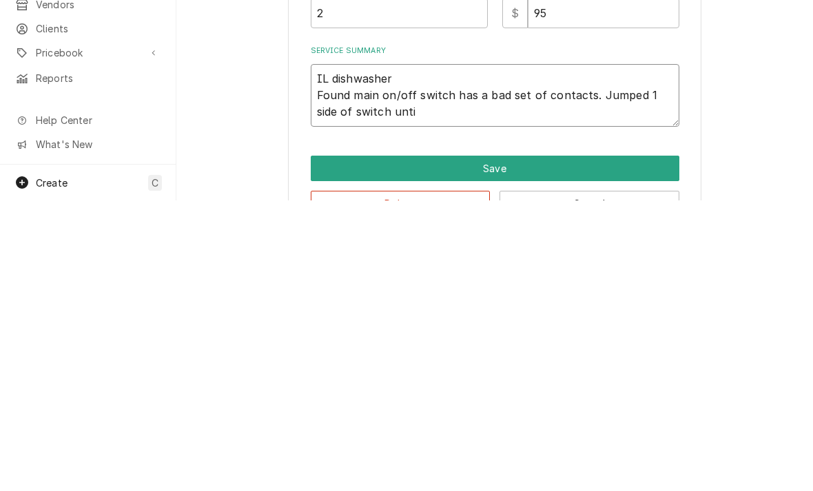
type textarea "x"
type textarea "IL dishwasher Found main on/off switch has a bad set of contacts. Jumped 1 side…"
type textarea "x"
type textarea "IL dishwasher Found main on/off switch has a bad set of contacts. Jumped 1 side…"
type textarea "x"
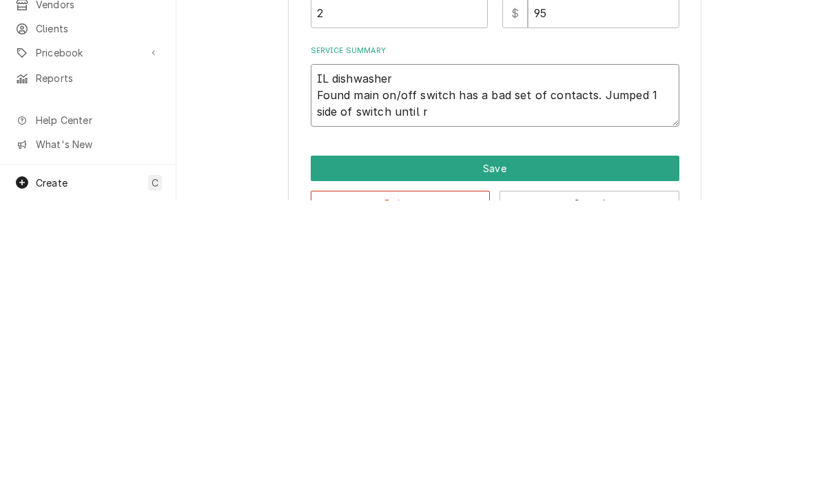
type textarea "IL dishwasher Found main on/off switch has a bad set of contacts. Jumped 1 side…"
type textarea "x"
type textarea "IL dishwasher Found main on/off switch has a bad set of contacts. Jumped 1 side…"
type textarea "x"
type textarea "IL dishwasher Found main on/off switch has a bad set of contacts. Jumped 1 side…"
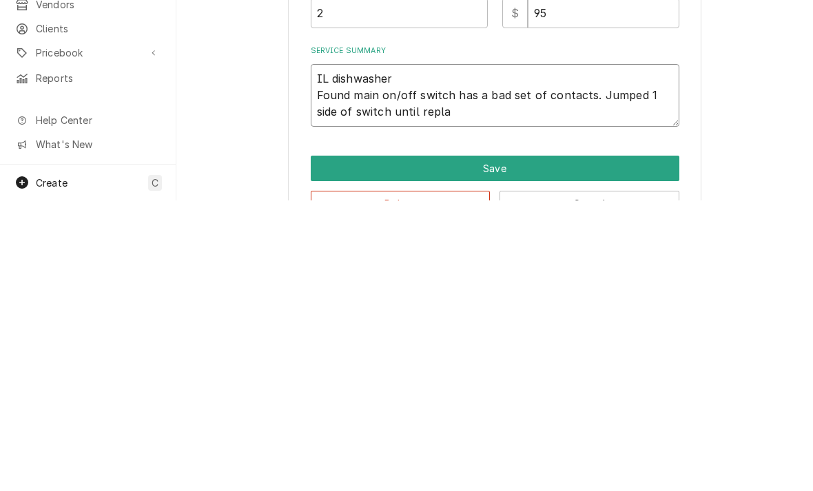
type textarea "x"
type textarea "IL dishwasher Found main on/off switch has a bad set of contacts. Jumped 1 side…"
type textarea "x"
type textarea "IL dishwasher Found main on/off switch has a bad set of contacts. Jumped 1 side…"
type textarea "x"
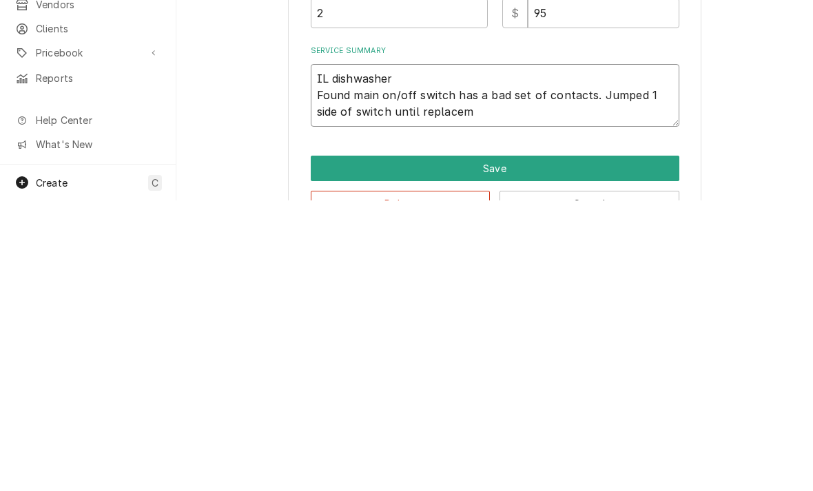
type textarea "IL dishwasher Found main on/off switch has a bad set of contacts. Jumped 1 side…"
type textarea "x"
type textarea "IL dishwasher Found main on/off switch has a bad set of contacts. Jumped 1 side…"
type textarea "x"
type textarea "IL dishwasher Found main on/off switch has a bad set of contacts. Jumped 1 side…"
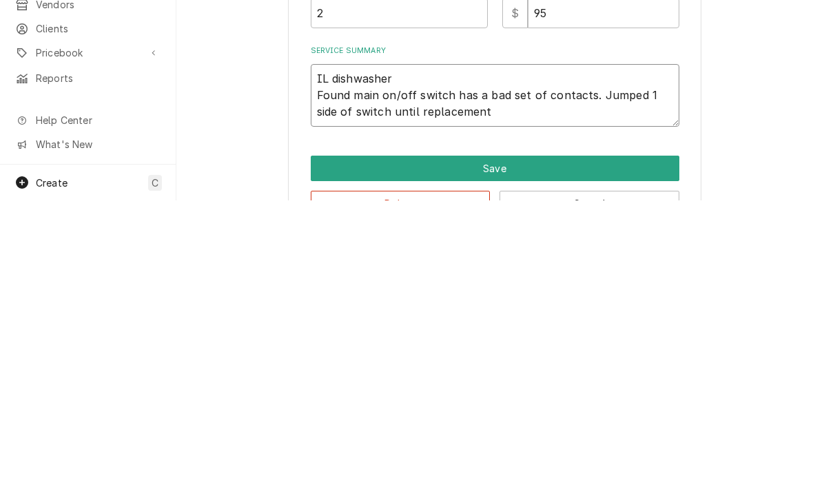
type textarea "x"
type textarea "IL dishwasher Found main on/off switch has a bad set of contacts. Jumped 1 side…"
type textarea "x"
type textarea "IL dishwasher Found main on/off switch has a bad set of contacts. Jumped 1 side…"
type textarea "x"
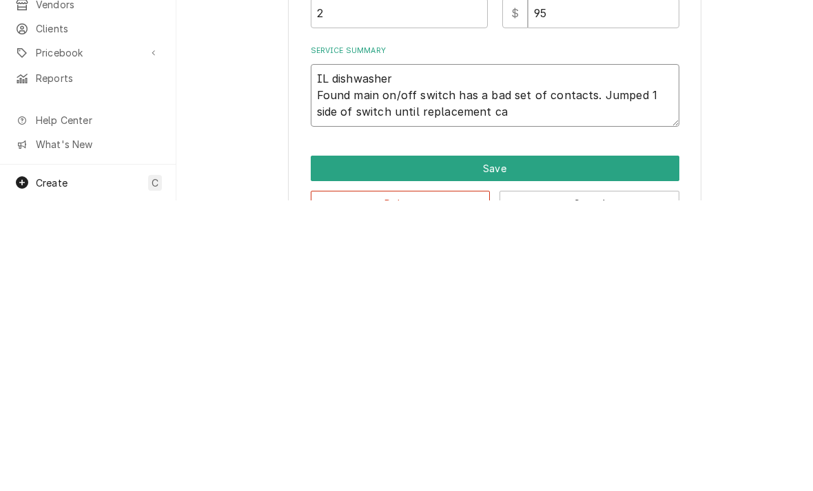
type textarea "IL dishwasher Found main on/off switch has a bad set of contacts. Jumped 1 side…"
type textarea "x"
type textarea "IL dishwasher Found main on/off switch has a bad set of contacts. Jumped 1 side…"
type textarea "x"
type textarea "IL dishwasher Found main on/off switch has a bad set of contacts. Jumped 1 side…"
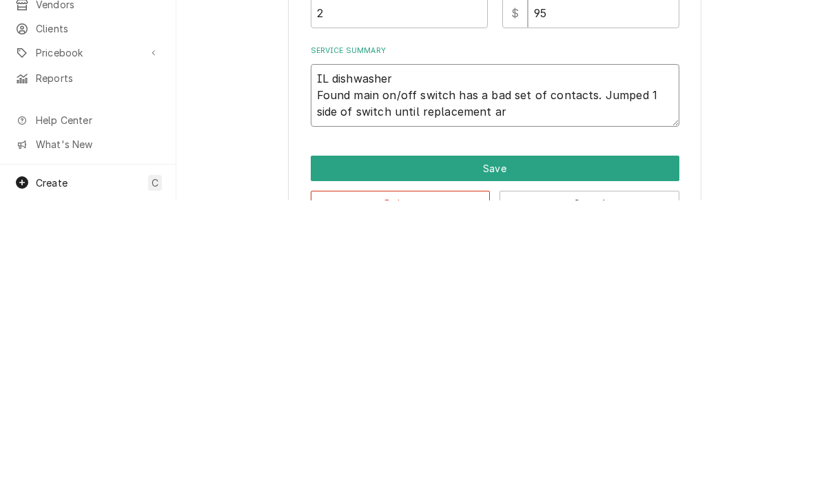
type textarea "x"
type textarea "IL dishwasher Found main on/off switch has a bad set of contacts. Jumped 1 side…"
type textarea "x"
type textarea "IL dishwasher Found main on/off switch has a bad set of contacts. Jumped 1 side…"
type textarea "x"
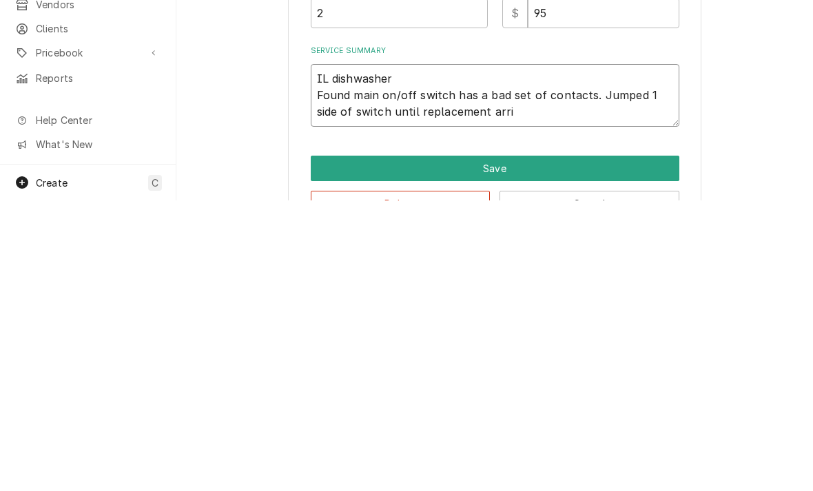
type textarea "IL dishwasher Found main on/off switch has a bad set of contacts. Jumped 1 side…"
type textarea "x"
type textarea "IL dishwasher Found main on/off switch has a bad set of contacts. Jumped 1 side…"
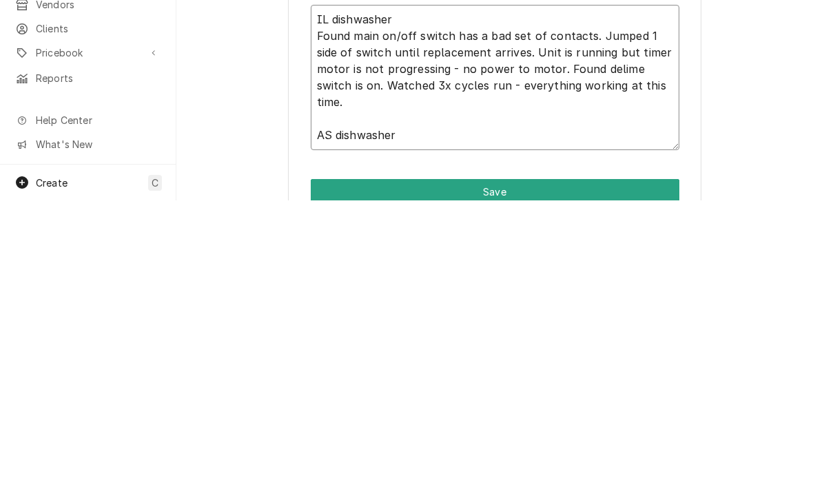
scroll to position [258, 0]
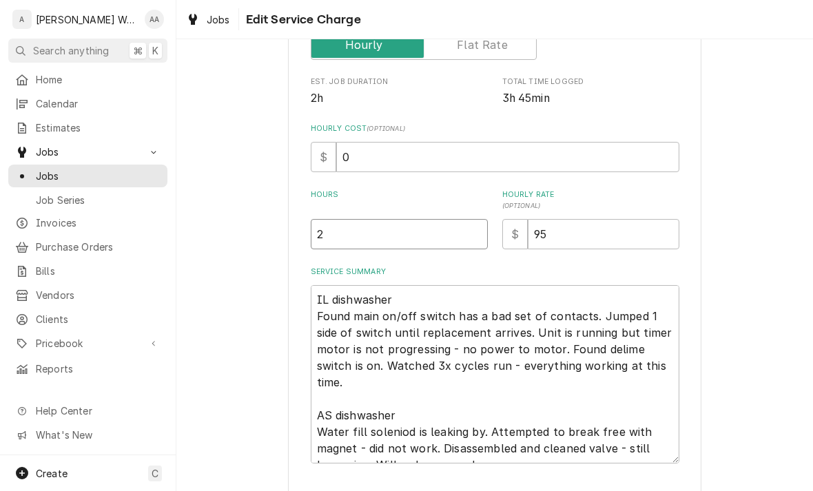
click at [339, 247] on input "2" at bounding box center [399, 234] width 177 height 30
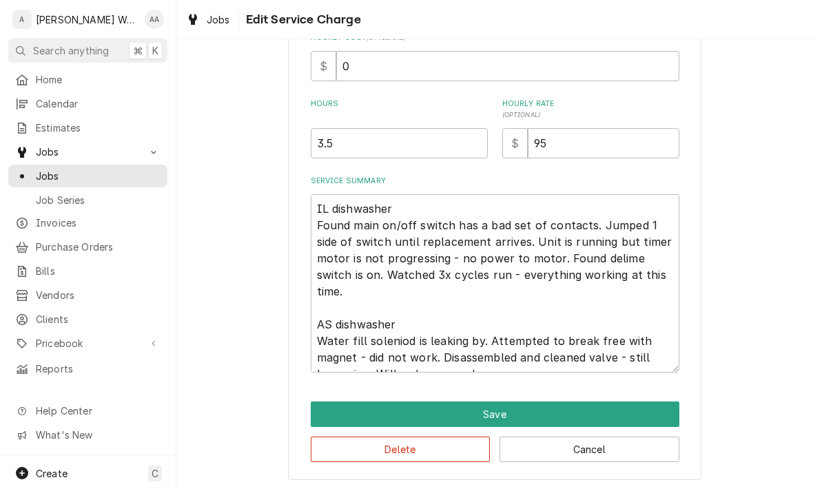
click at [329, 411] on button "Save" at bounding box center [495, 415] width 369 height 26
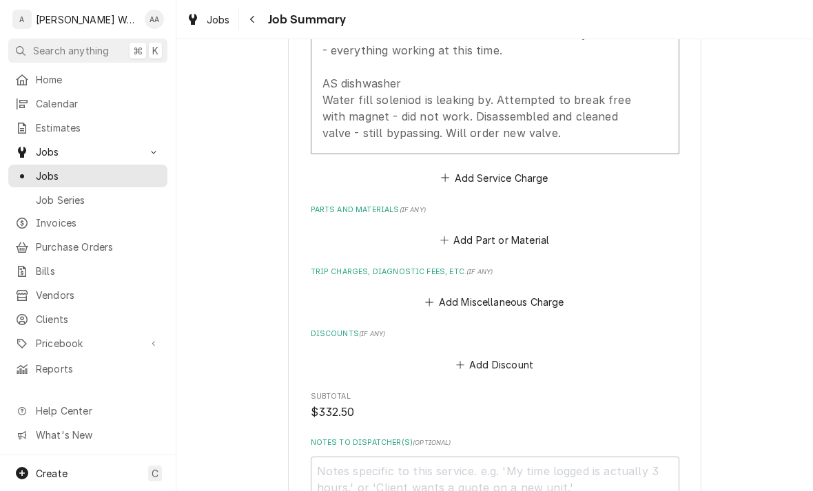
scroll to position [611, 0]
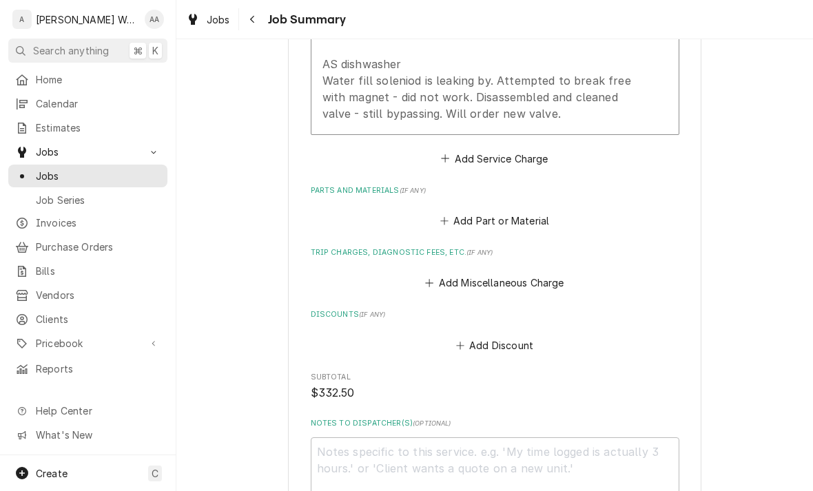
click at [438, 276] on button "Add Miscellaneous Charge" at bounding box center [494, 283] width 143 height 19
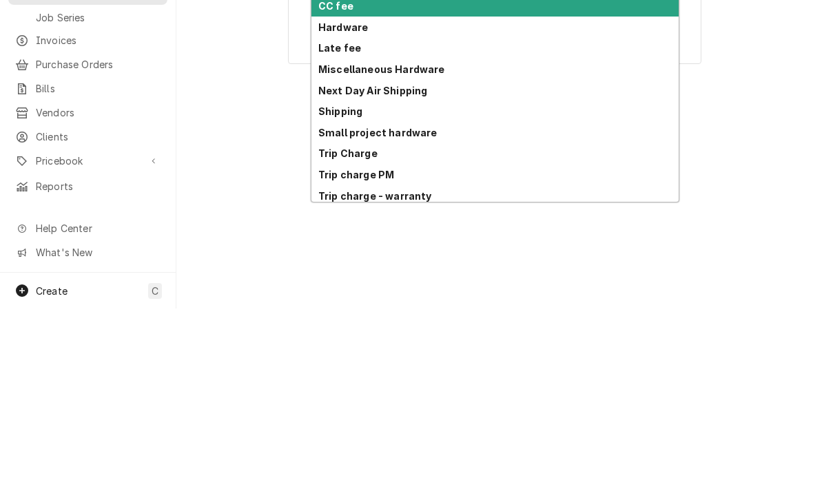
click at [328, 330] on strong "Trip Charge" at bounding box center [347, 336] width 59 height 12
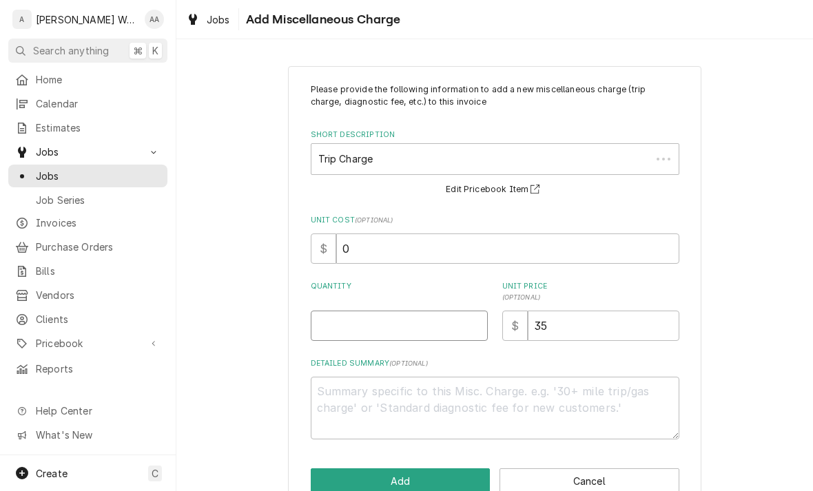
click at [336, 331] on input "Quantity" at bounding box center [399, 326] width 177 height 30
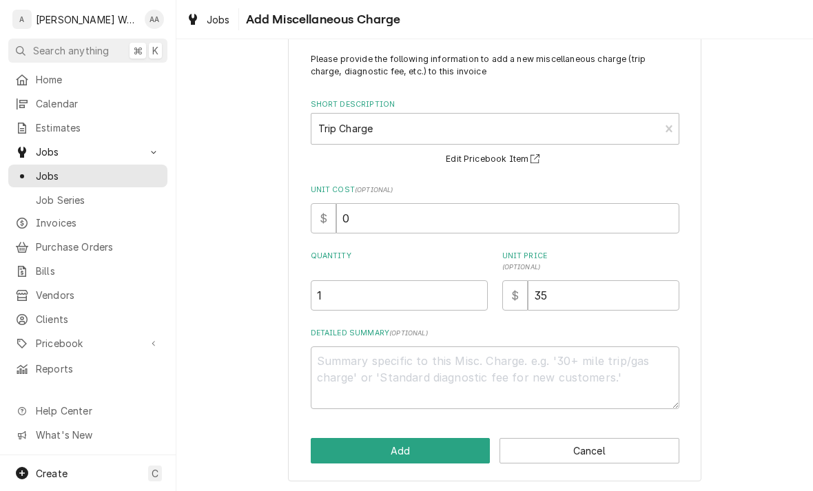
click at [332, 451] on button "Add" at bounding box center [401, 451] width 180 height 26
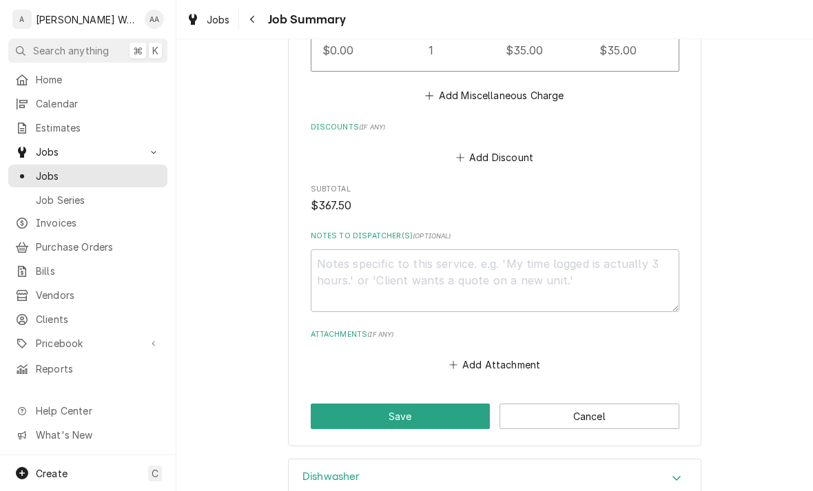
scroll to position [920, 0]
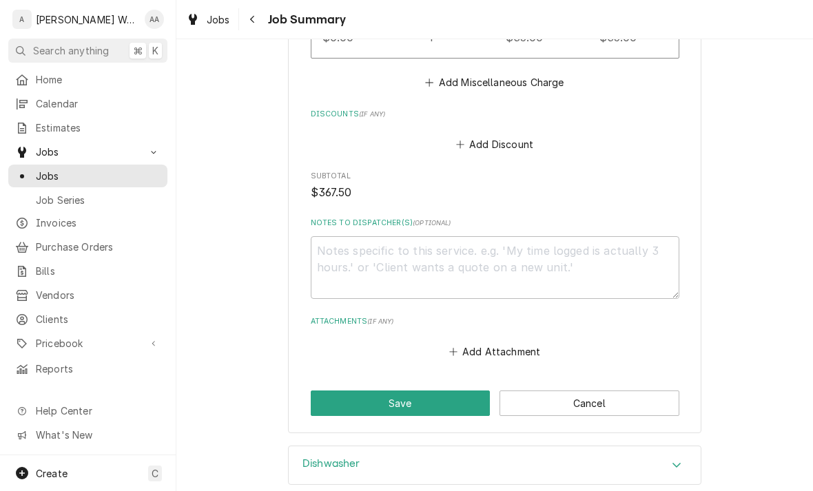
click at [333, 404] on button "Save" at bounding box center [401, 404] width 180 height 26
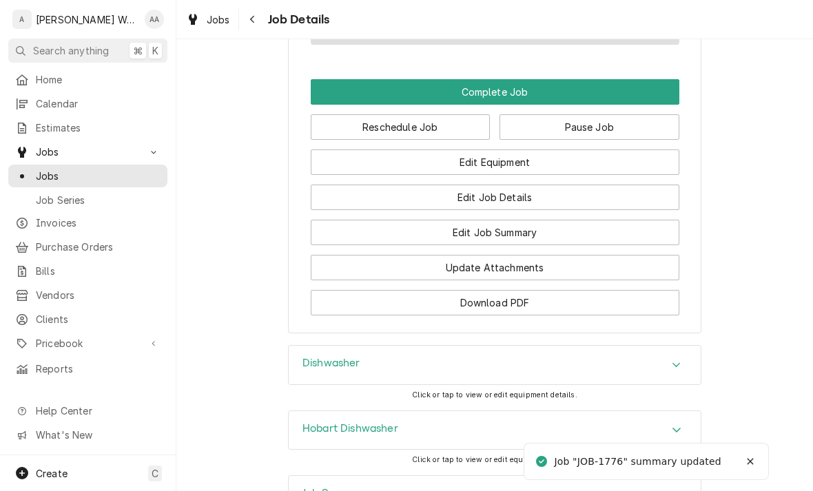
scroll to position [1246, 0]
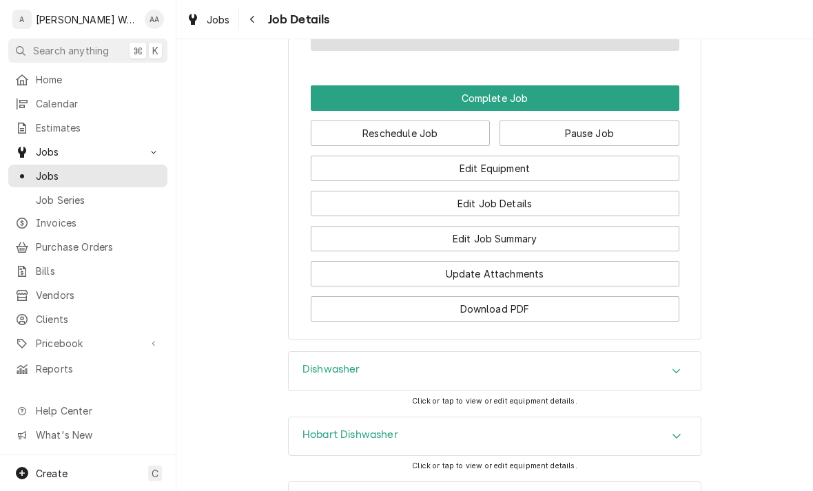
click at [533, 121] on button "Pause Job" at bounding box center [590, 134] width 180 height 26
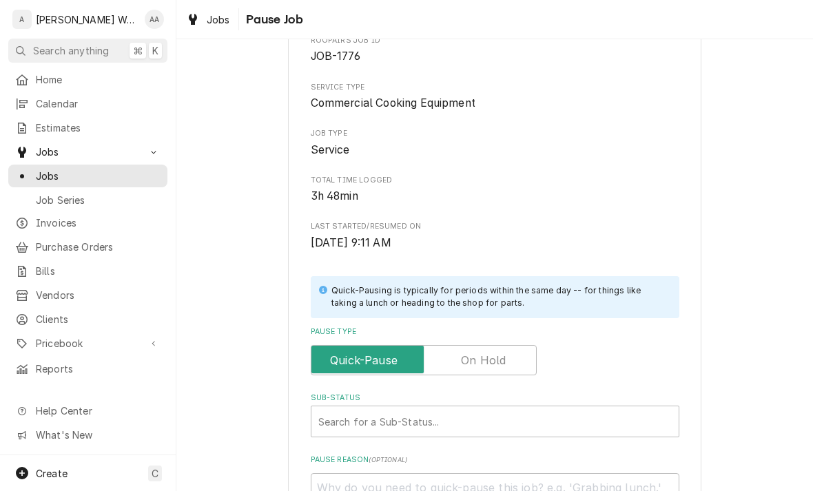
click at [447, 345] on input "Pause Type" at bounding box center [424, 360] width 214 height 30
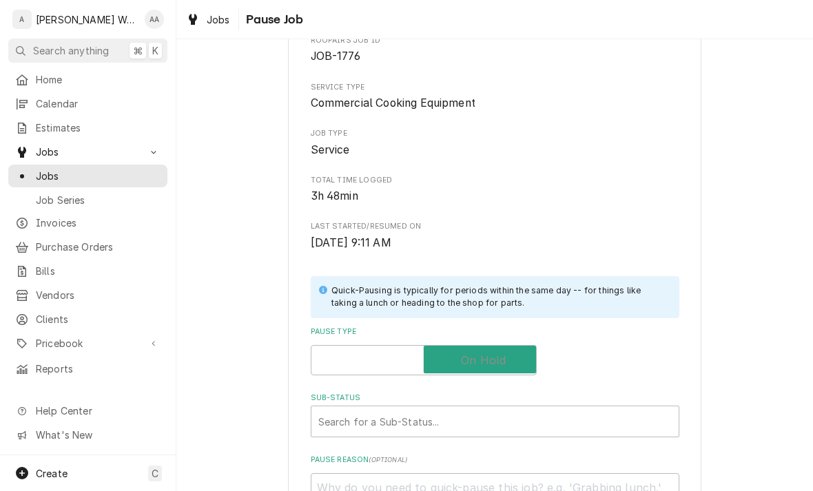
checkbox input "true"
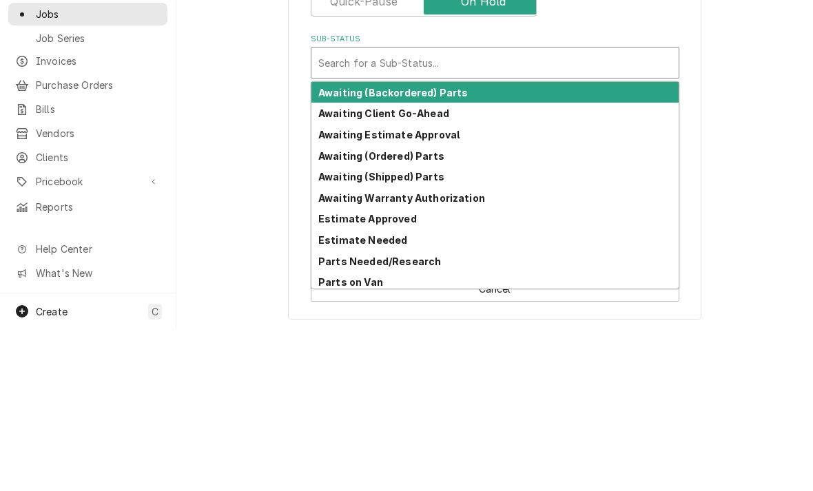
scroll to position [277, 0]
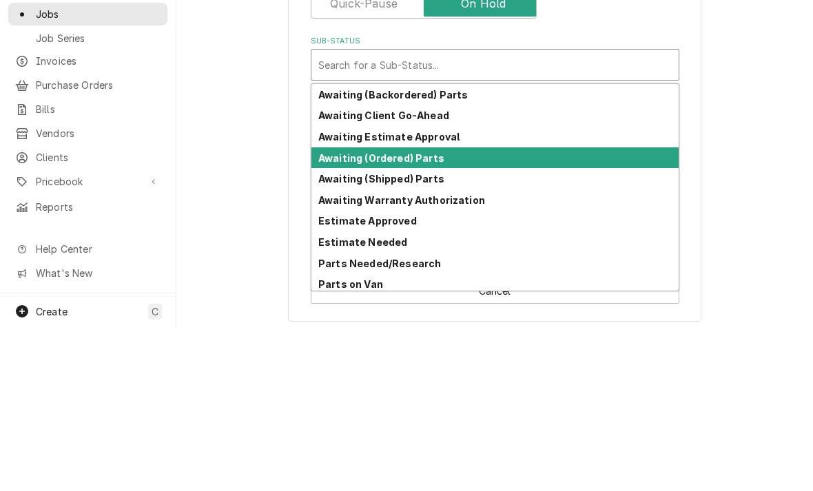
click at [336, 314] on strong "Awaiting (Ordered) Parts" at bounding box center [381, 320] width 126 height 12
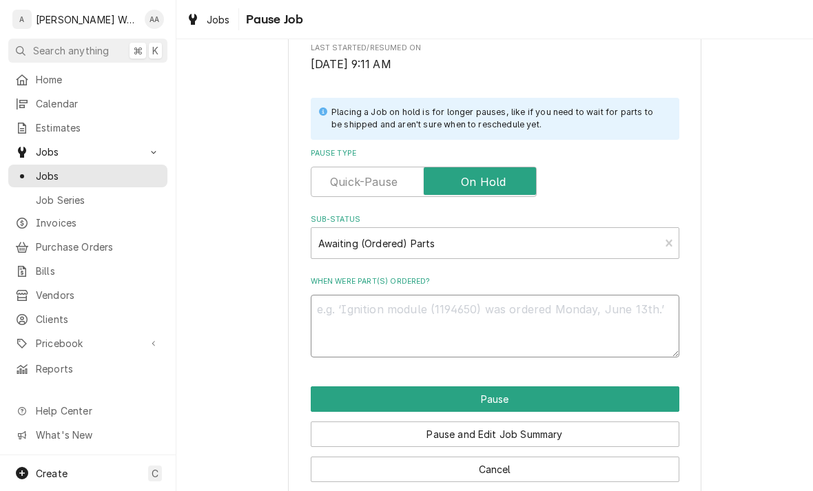
click at [334, 318] on textarea "When were part(s) ordered?" at bounding box center [495, 326] width 369 height 63
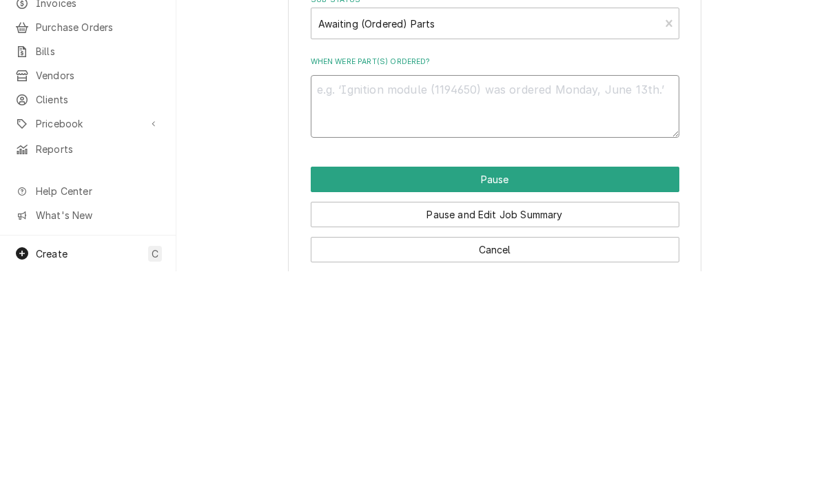
type textarea "x"
type textarea "PO"
type textarea "x"
type textarea "PO"
type textarea "x"
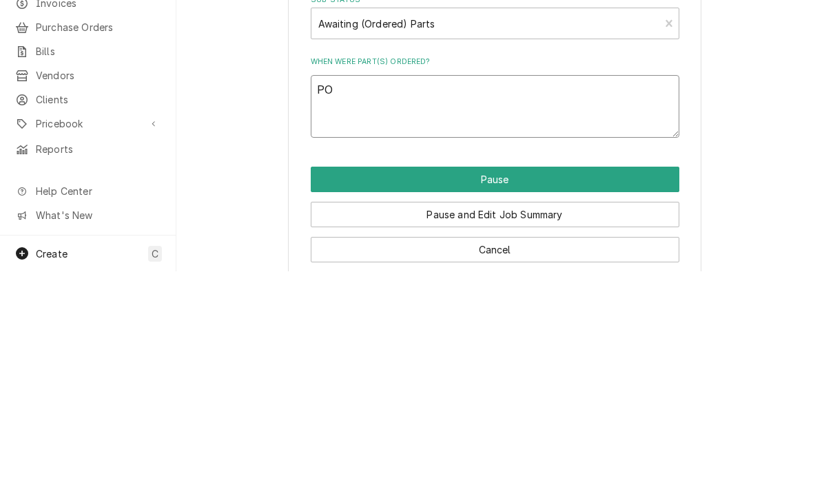
type textarea "PO 5"
type textarea "x"
type textarea "PO 545"
type textarea "x"
type textarea "PO 5458"
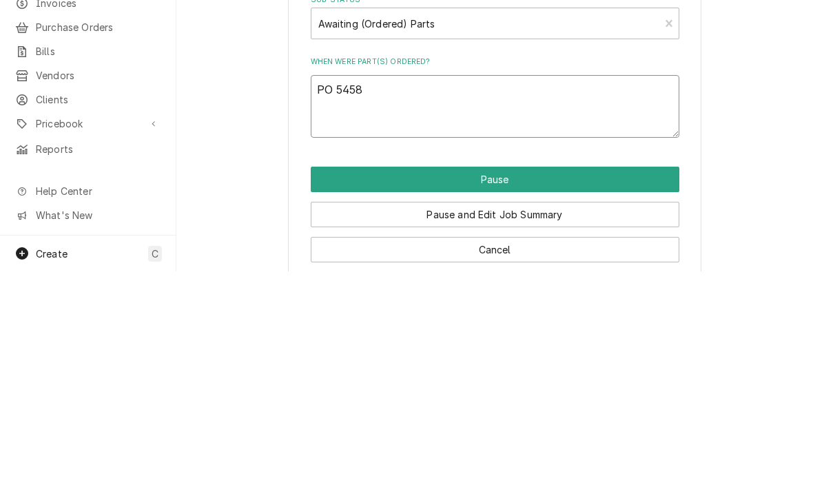
type textarea "x"
type textarea "PO 5458"
click at [359, 387] on button "Pause" at bounding box center [495, 400] width 369 height 26
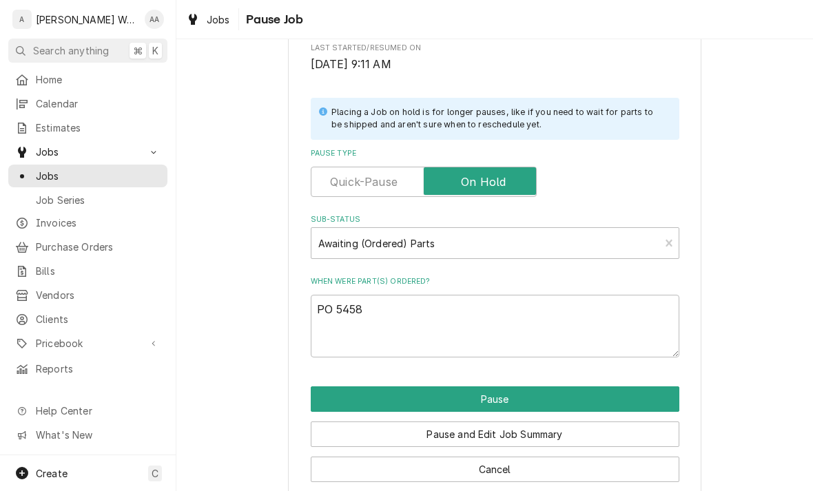
type textarea "x"
